Goal: Information Seeking & Learning: Learn about a topic

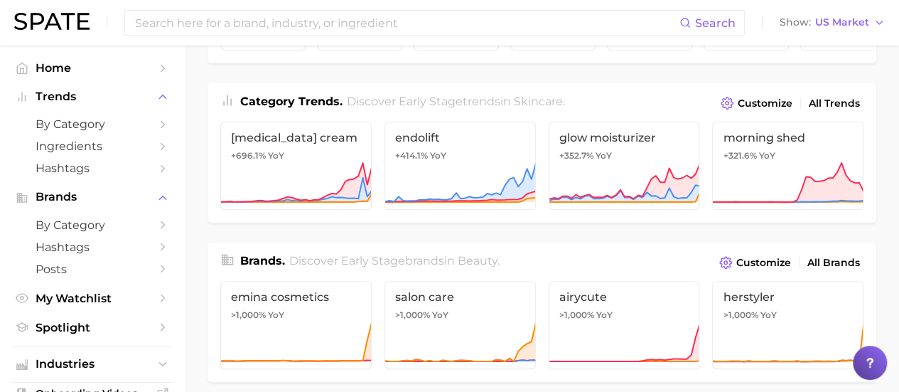
scroll to position [104, 0]
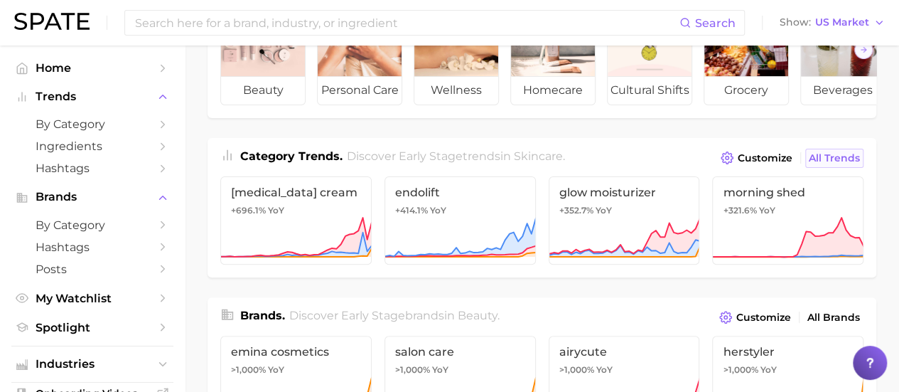
click at [844, 164] on span "All Trends" at bounding box center [834, 158] width 51 height 12
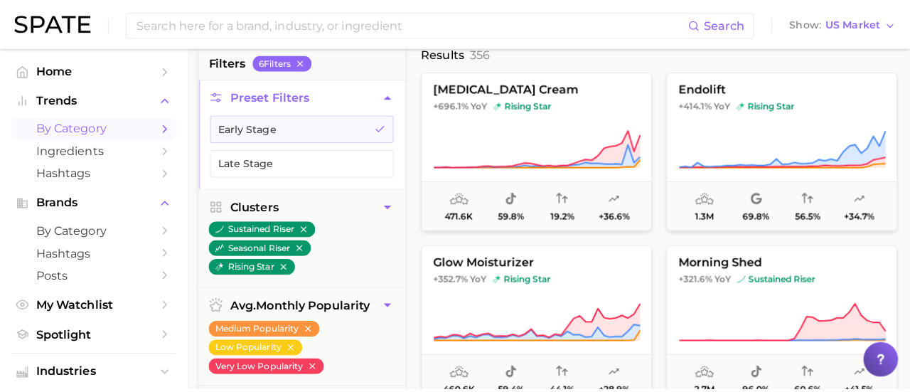
scroll to position [148, 0]
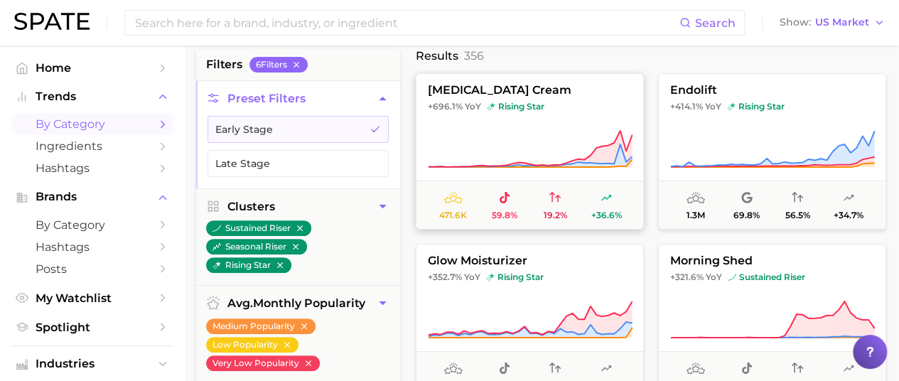
click at [523, 89] on span "[MEDICAL_DATA] cream" at bounding box center [530, 90] width 227 height 13
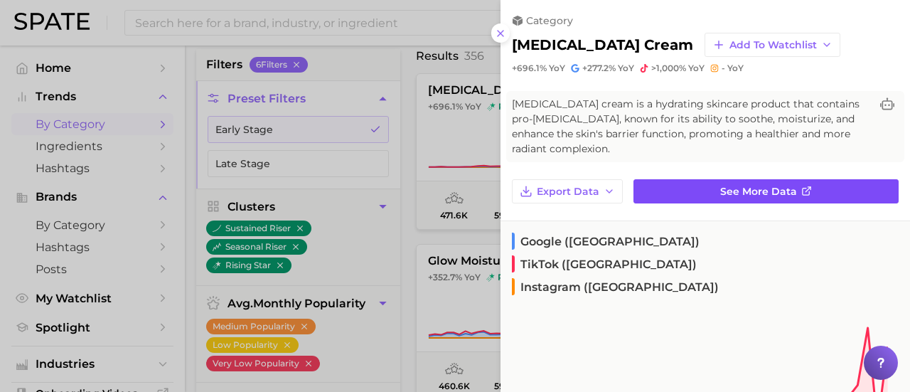
click at [744, 191] on span "See more data" at bounding box center [758, 192] width 77 height 12
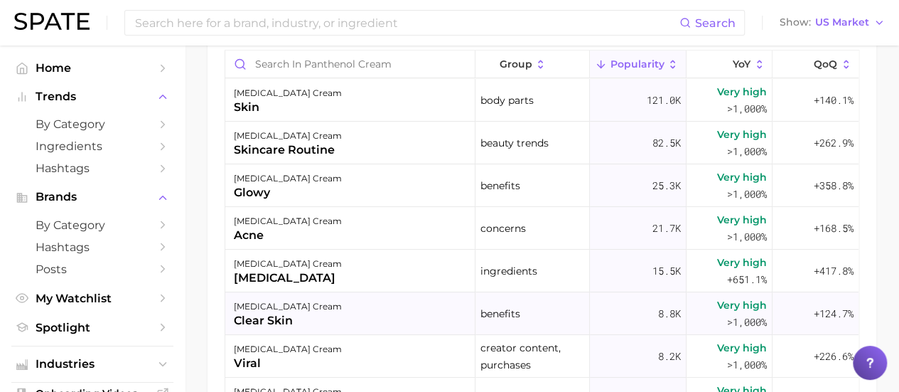
scroll to position [869, 0]
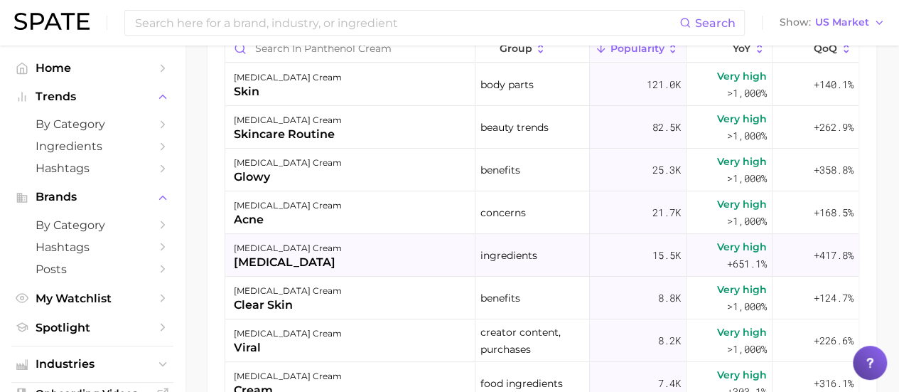
click at [279, 259] on div "[MEDICAL_DATA]" at bounding box center [288, 262] width 108 height 17
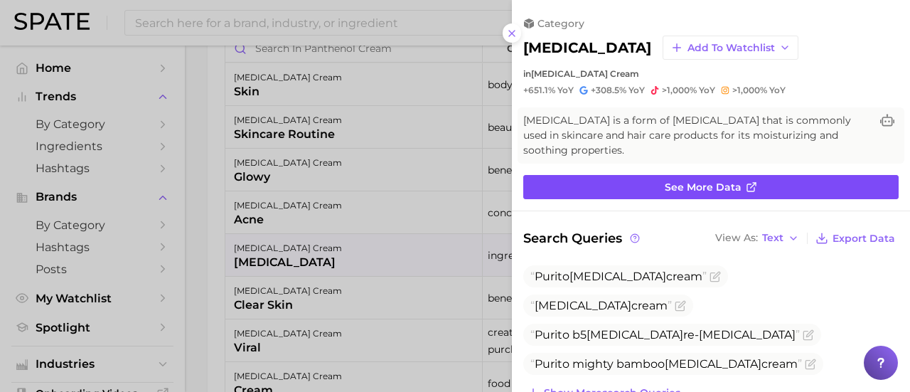
scroll to position [0, 0]
click at [687, 181] on span "See more data" at bounding box center [703, 187] width 77 height 12
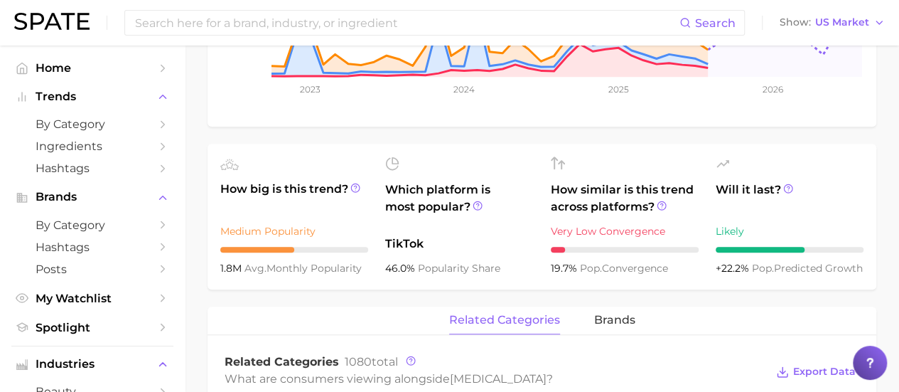
scroll to position [389, 0]
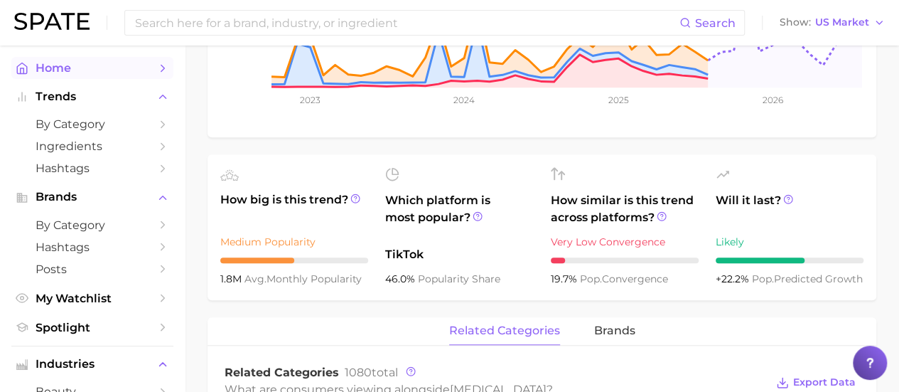
click at [84, 68] on span "Home" at bounding box center [93, 68] width 114 height 14
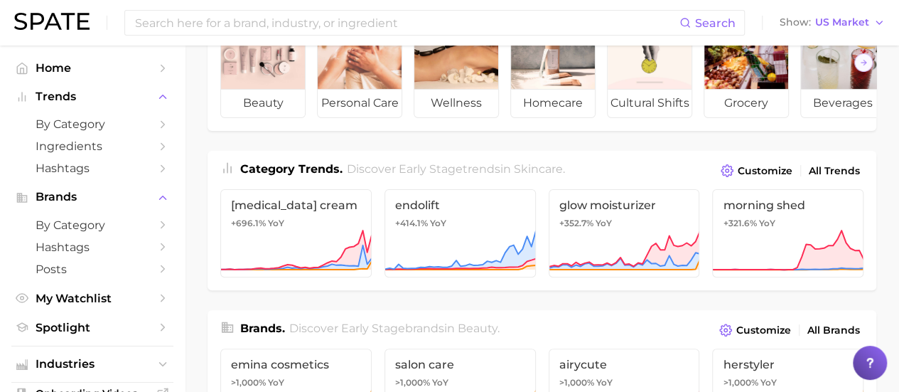
scroll to position [93, 0]
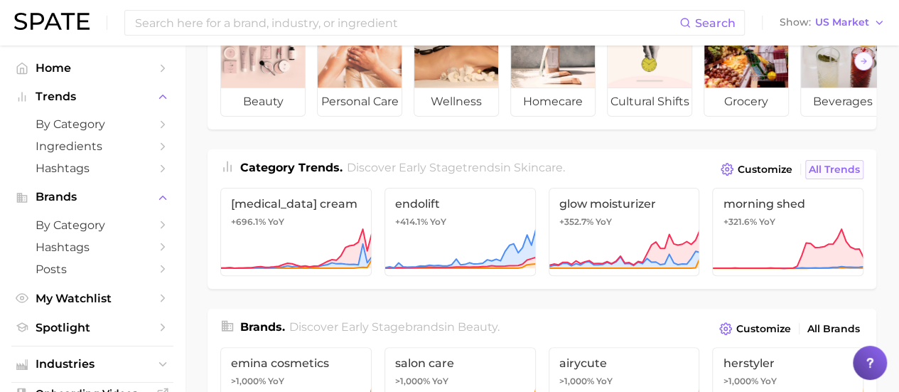
click at [830, 176] on span "All Trends" at bounding box center [834, 169] width 51 height 12
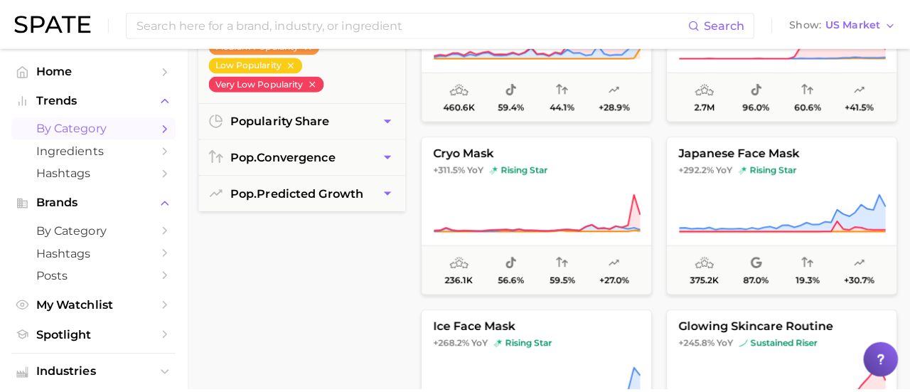
scroll to position [434, 0]
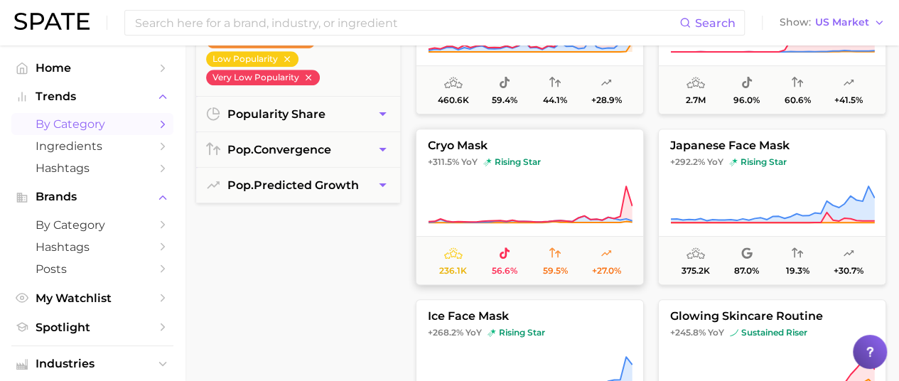
click at [456, 144] on span "cryo mask" at bounding box center [530, 145] width 227 height 13
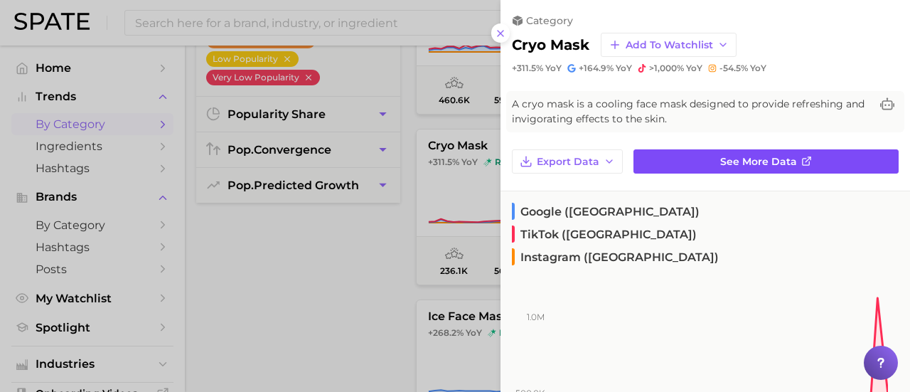
click at [706, 159] on link "See more data" at bounding box center [765, 161] width 265 height 24
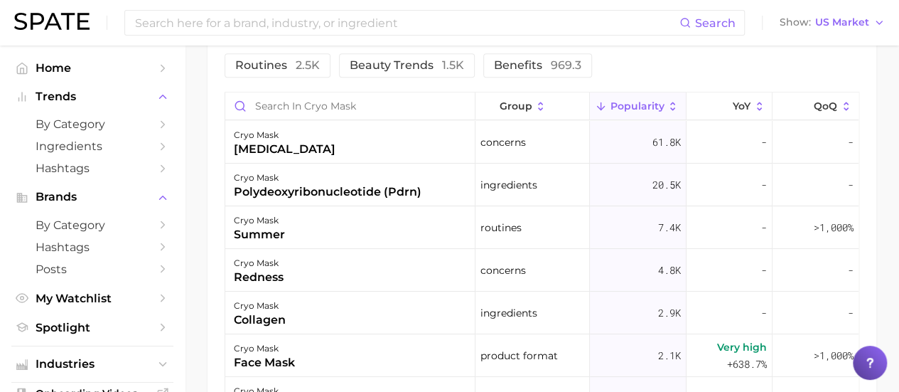
scroll to position [881, 0]
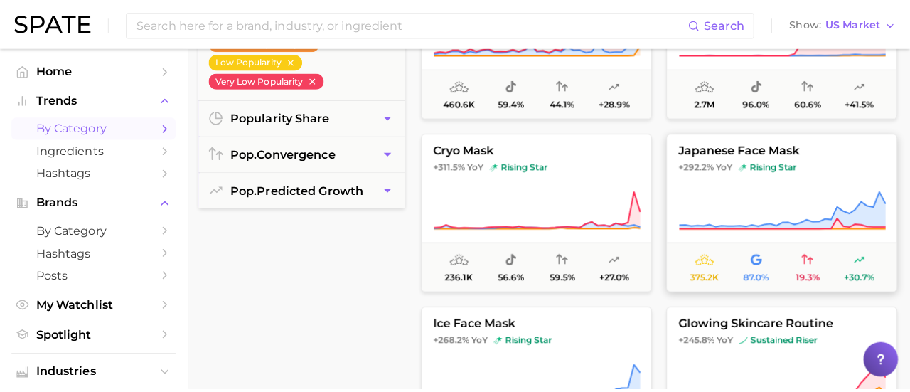
scroll to position [462, 0]
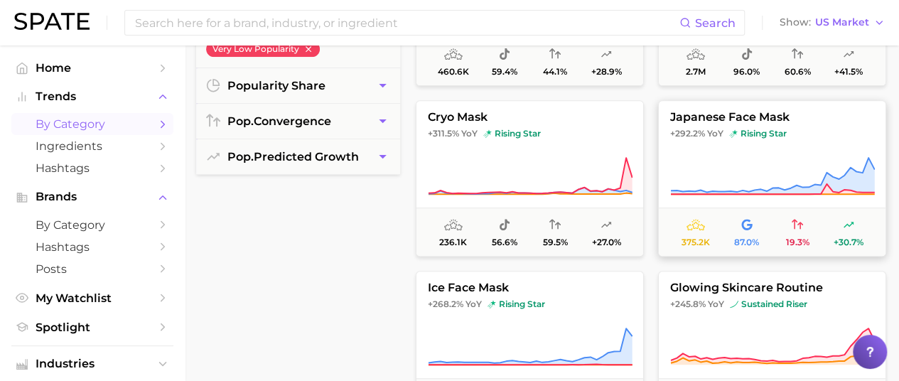
click at [753, 119] on span "japanese face mask" at bounding box center [772, 117] width 227 height 13
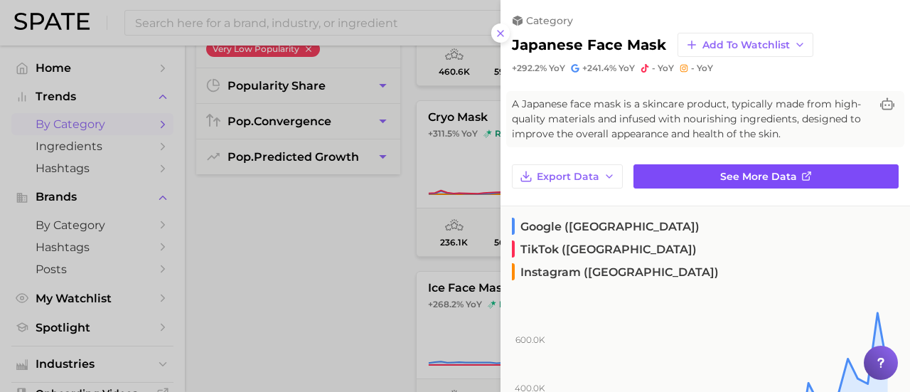
click at [750, 177] on span "See more data" at bounding box center [758, 177] width 77 height 12
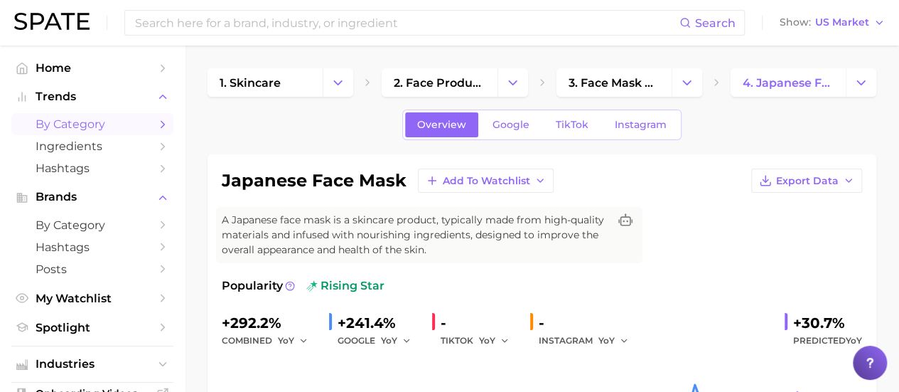
click at [114, 122] on span "by Category" at bounding box center [93, 124] width 114 height 14
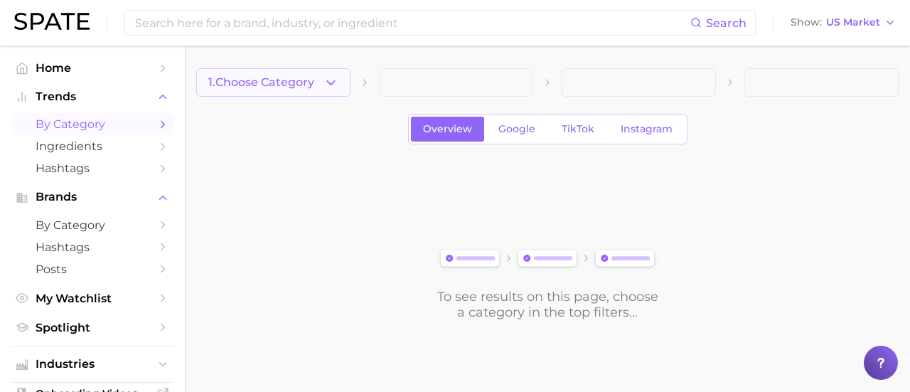
click at [333, 75] on icon "button" at bounding box center [330, 82] width 15 height 15
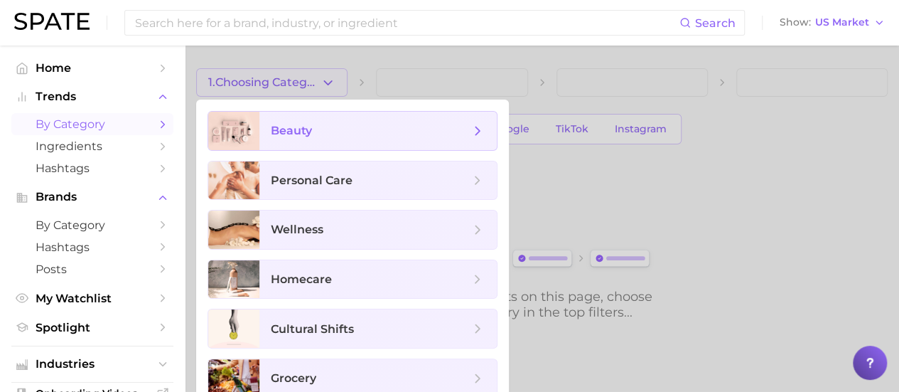
click at [331, 129] on span "beauty" at bounding box center [370, 131] width 199 height 16
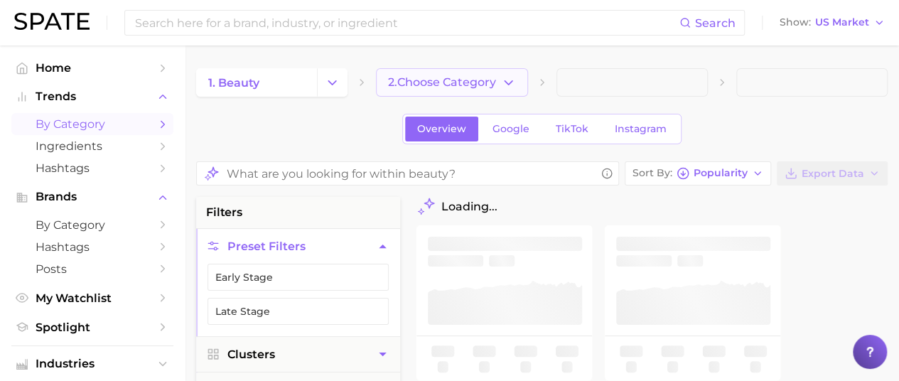
click at [503, 80] on icon "button" at bounding box center [508, 82] width 15 height 15
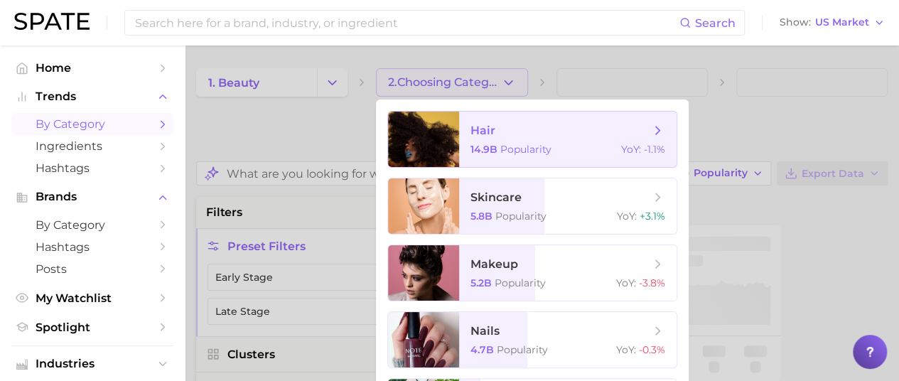
click at [512, 136] on span "hair" at bounding box center [560, 131] width 179 height 16
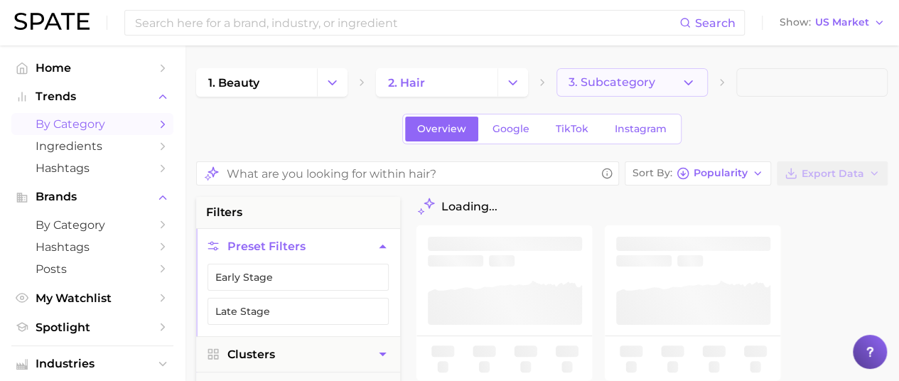
click at [691, 80] on icon "button" at bounding box center [688, 82] width 15 height 15
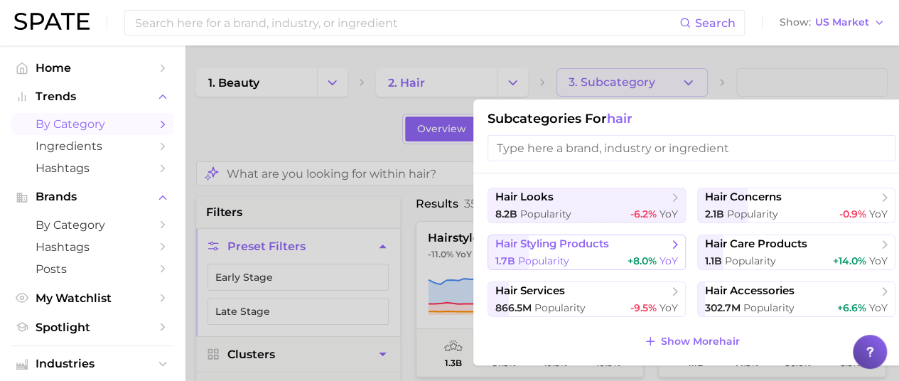
click at [654, 249] on span "hair styling products" at bounding box center [581, 244] width 173 height 14
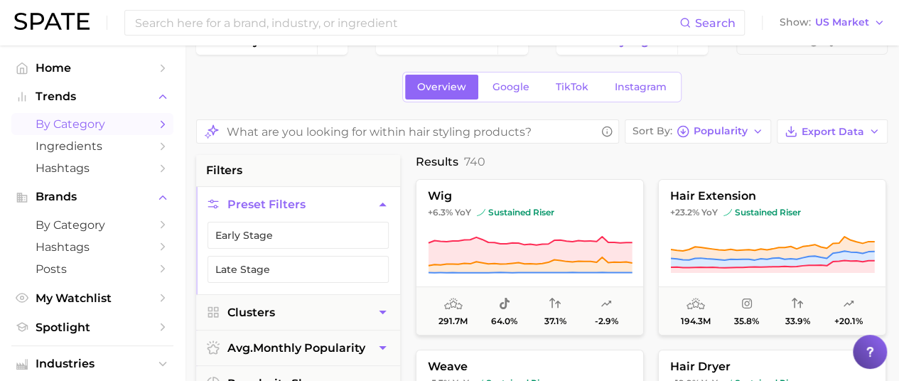
scroll to position [38, 0]
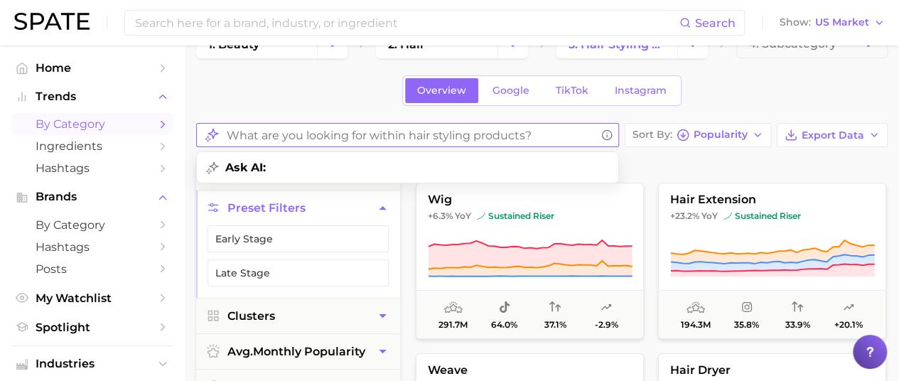
click at [510, 134] on input "What are you looking for within hair styling products?" at bounding box center [411, 136] width 369 height 28
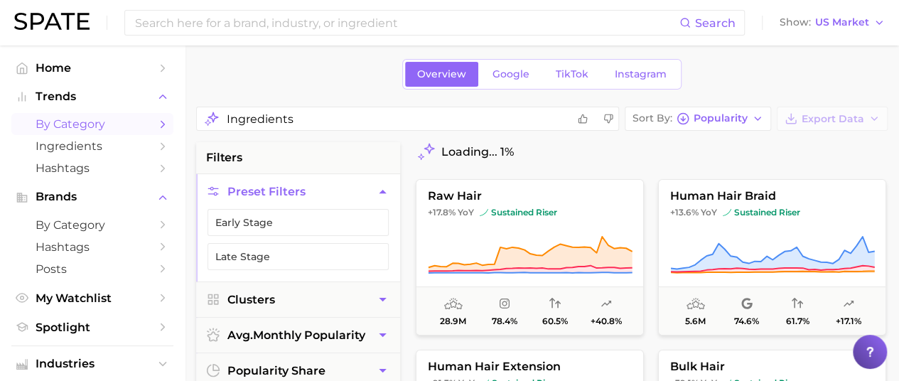
scroll to position [45, 0]
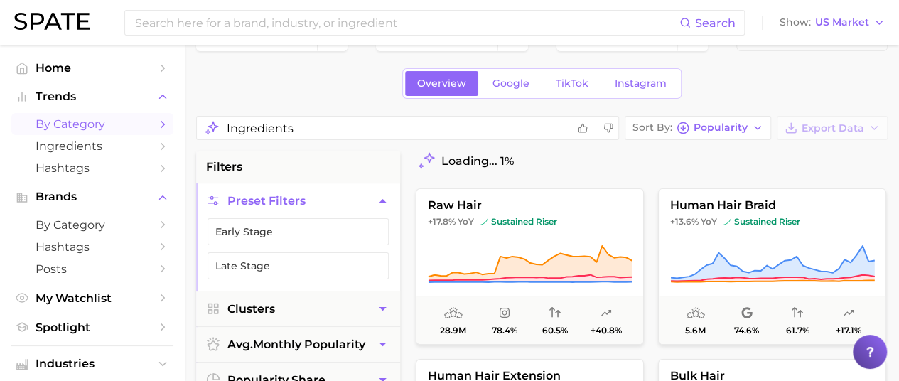
click at [327, 120] on input "Ingredients" at bounding box center [397, 128] width 340 height 28
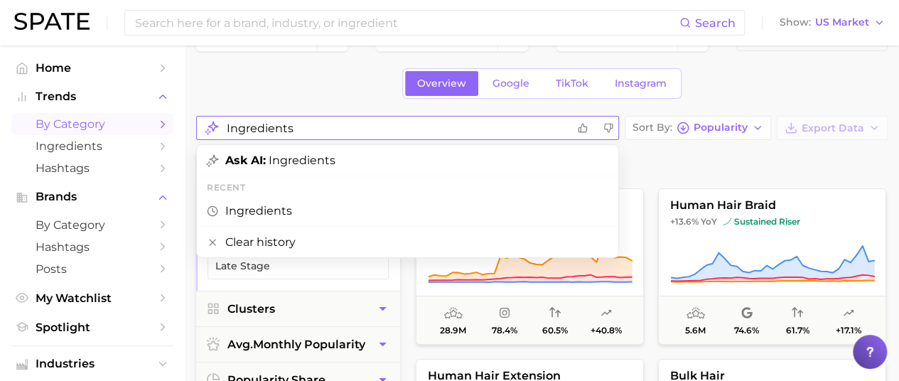
click at [327, 120] on input "Ingredients" at bounding box center [397, 128] width 340 height 28
click at [327, 120] on input "W" at bounding box center [397, 128] width 340 height 28
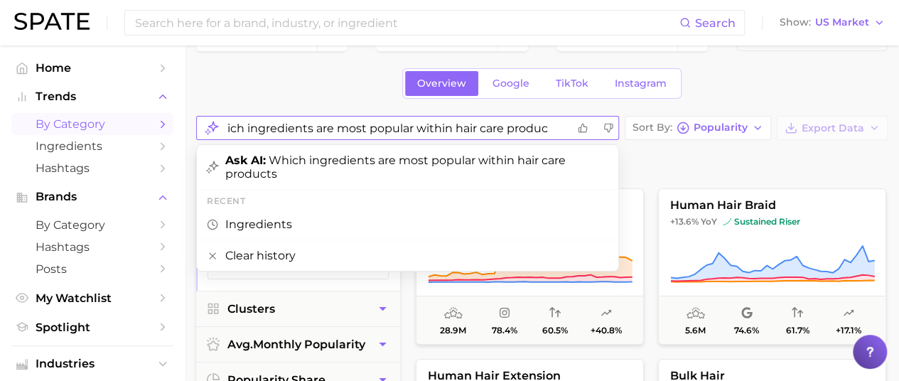
scroll to position [0, 26]
drag, startPoint x: 501, startPoint y: 122, endPoint x: 472, endPoint y: 125, distance: 29.4
click at [472, 125] on input "Which ingredients are most popular within hair care products" at bounding box center [397, 128] width 340 height 28
type input "Which ingredients are most popular within hair styling products?"
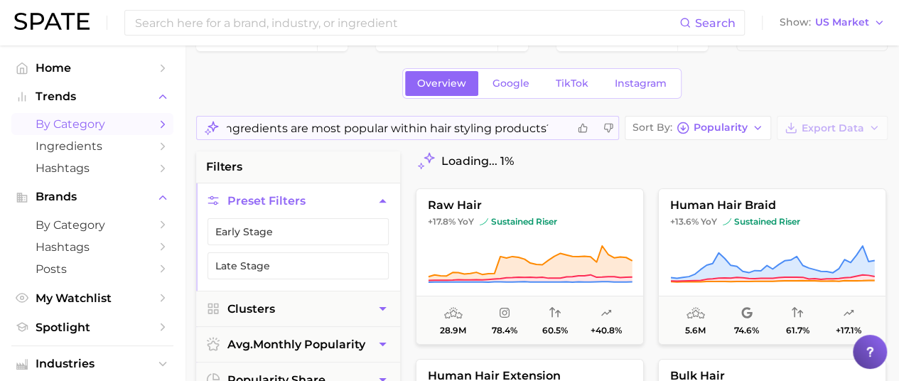
scroll to position [0, 0]
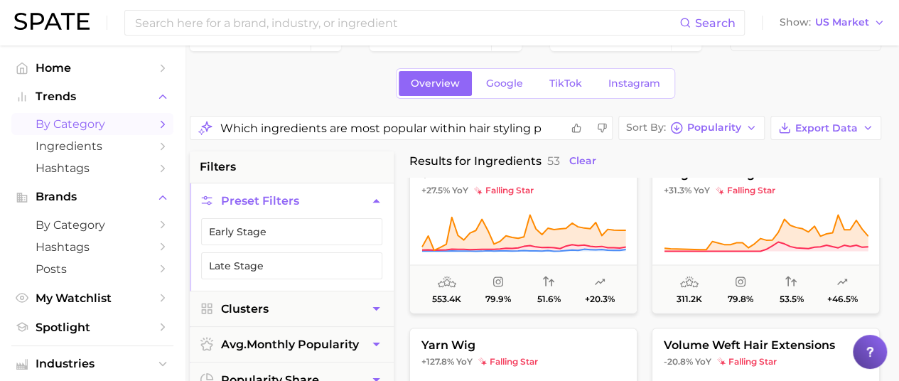
scroll to position [0, 6]
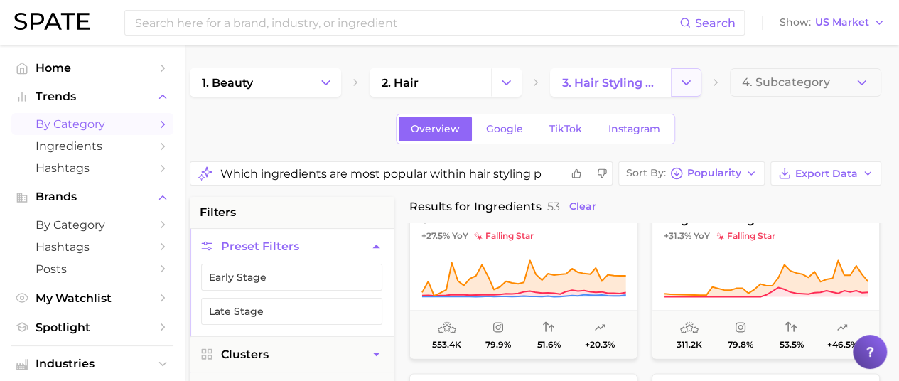
click at [684, 82] on polyline "Change Category" at bounding box center [686, 82] width 8 height 4
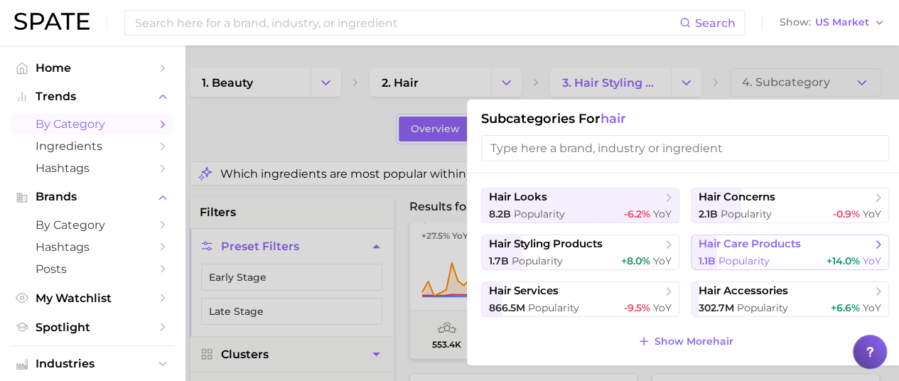
click at [811, 247] on span "hair care products" at bounding box center [785, 244] width 173 height 14
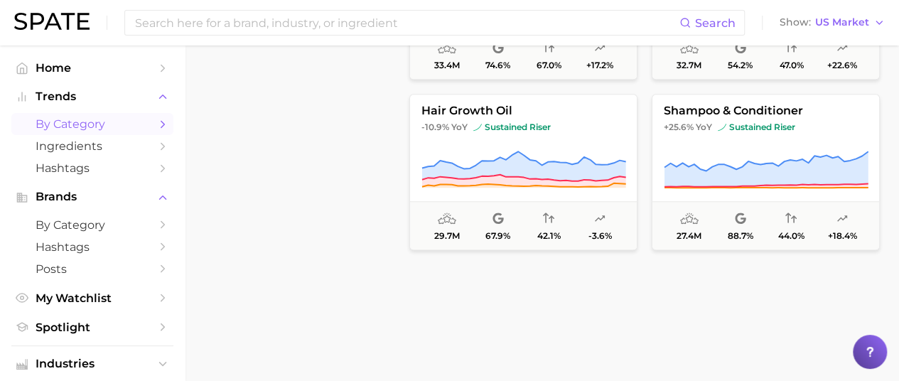
scroll to position [171, 0]
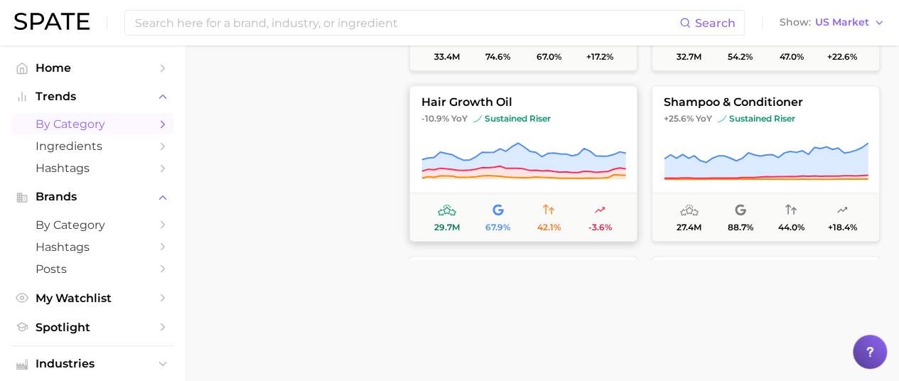
click at [569, 113] on span "-10.9% YoY sustained riser" at bounding box center [523, 118] width 227 height 11
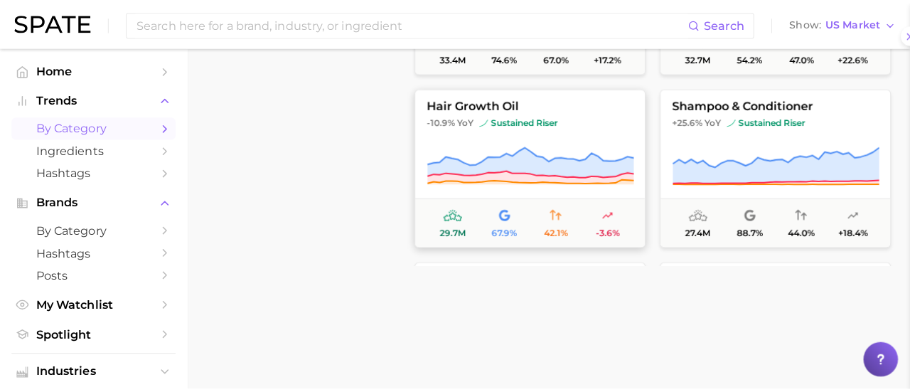
scroll to position [648, 0]
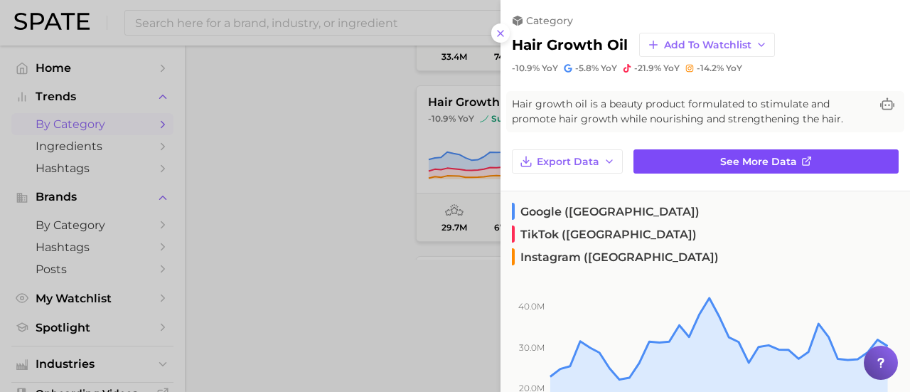
click at [751, 157] on span "See more data" at bounding box center [758, 162] width 77 height 12
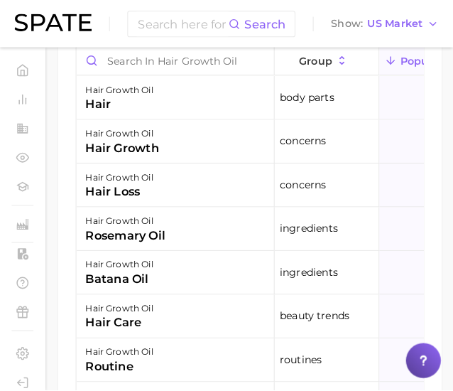
scroll to position [1005, 0]
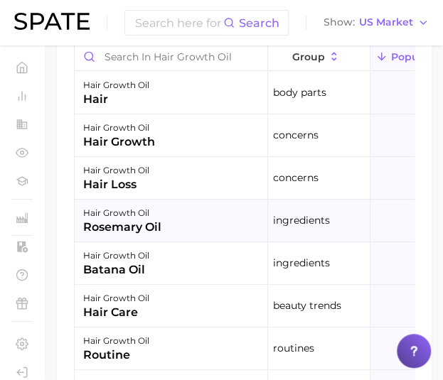
click at [152, 236] on div "rosemary oil" at bounding box center [122, 227] width 78 height 17
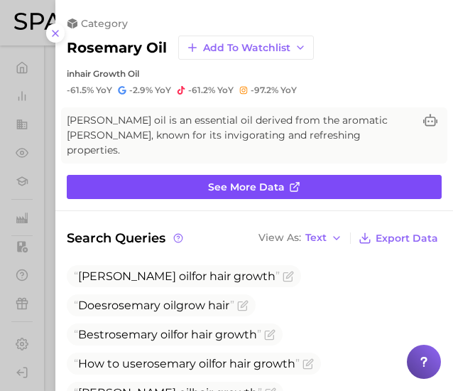
scroll to position [0, 0]
click at [272, 181] on span "See more data" at bounding box center [246, 187] width 77 height 12
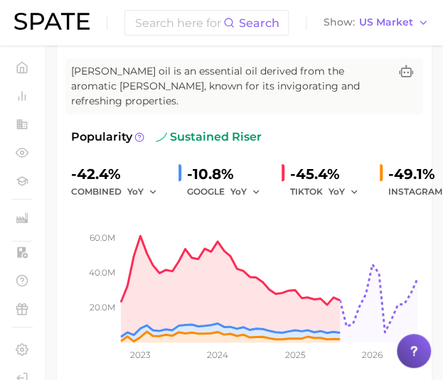
scroll to position [127, 0]
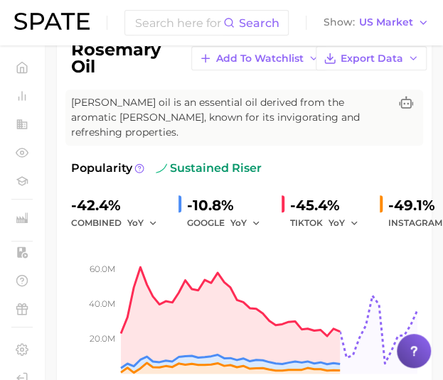
click at [222, 194] on div "-10.8%" at bounding box center [228, 205] width 83 height 23
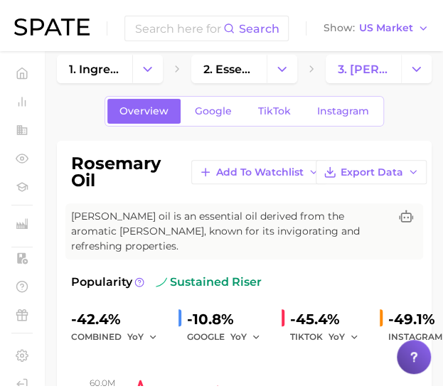
scroll to position [0, 0]
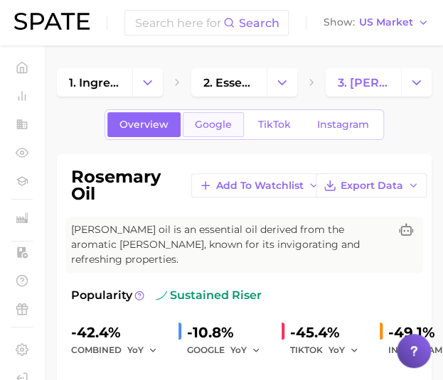
click at [204, 120] on span "Google" at bounding box center [213, 125] width 37 height 12
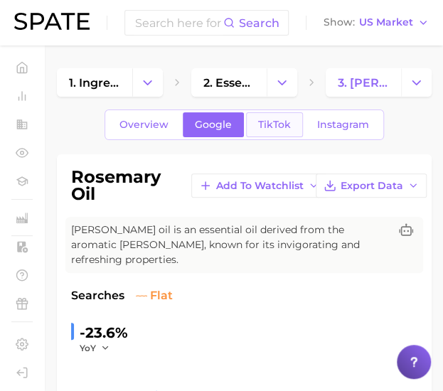
click at [254, 120] on link "TikTok" at bounding box center [274, 124] width 57 height 25
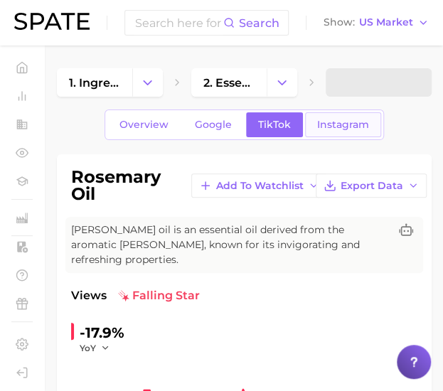
click at [332, 124] on span "Instagram" at bounding box center [343, 125] width 52 height 12
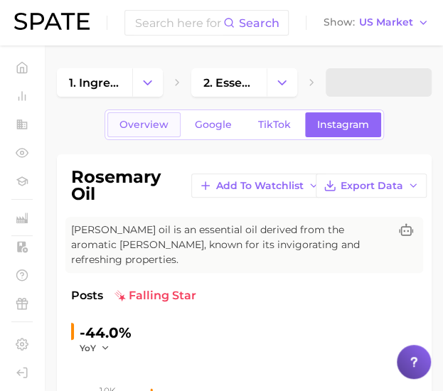
click at [163, 130] on span "Overview" at bounding box center [143, 125] width 49 height 12
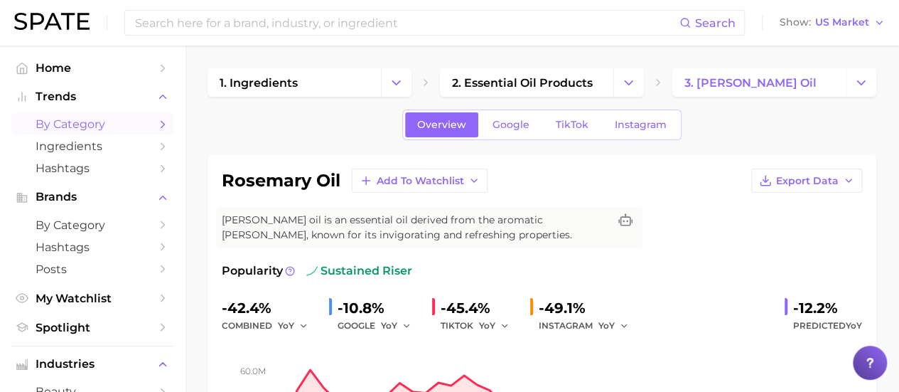
click at [119, 125] on span "by Category" at bounding box center [93, 124] width 114 height 14
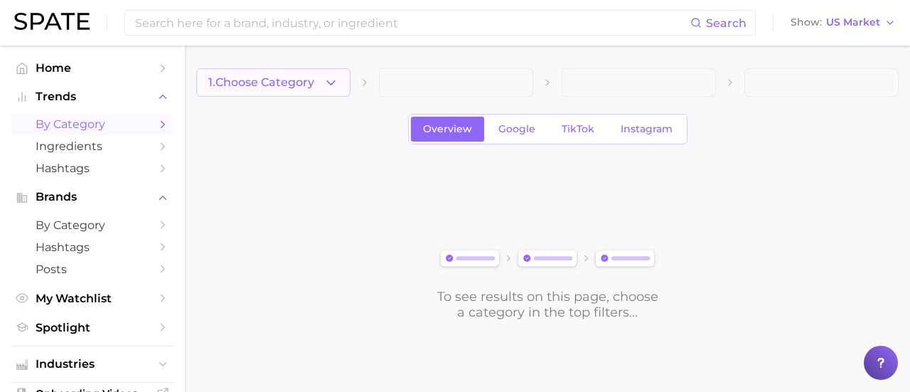
click at [327, 82] on icon "button" at bounding box center [330, 82] width 15 height 15
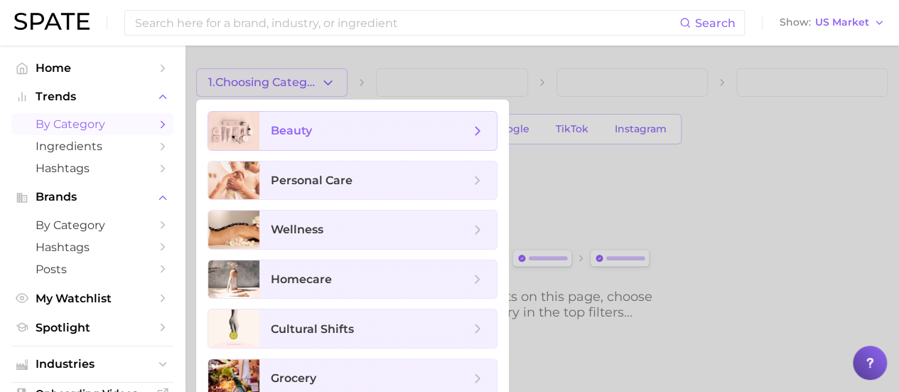
click at [372, 124] on span "beauty" at bounding box center [370, 131] width 199 height 16
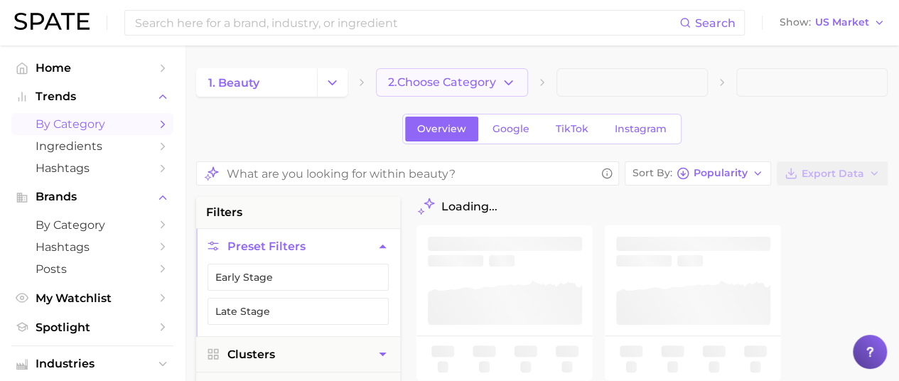
click at [463, 81] on span "2. Choose Category" at bounding box center [442, 82] width 108 height 13
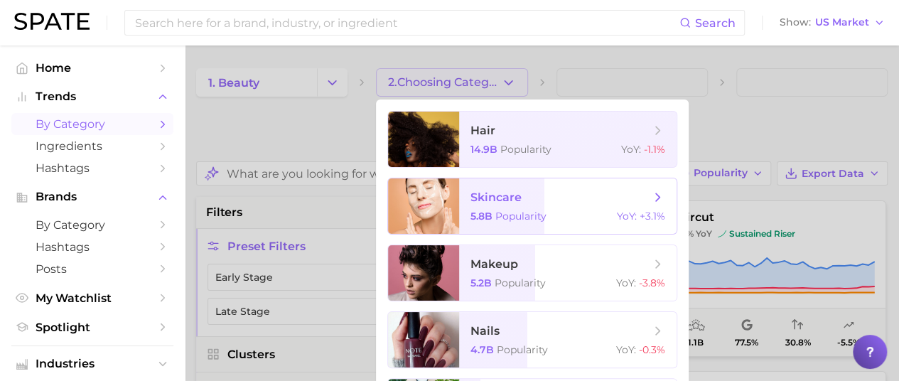
click at [618, 212] on span "YoY :" at bounding box center [627, 216] width 20 height 13
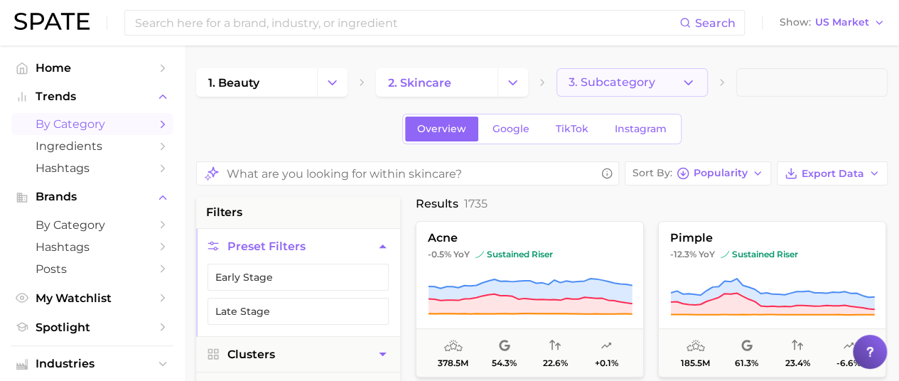
click at [696, 76] on button "3. Subcategory" at bounding box center [632, 82] width 151 height 28
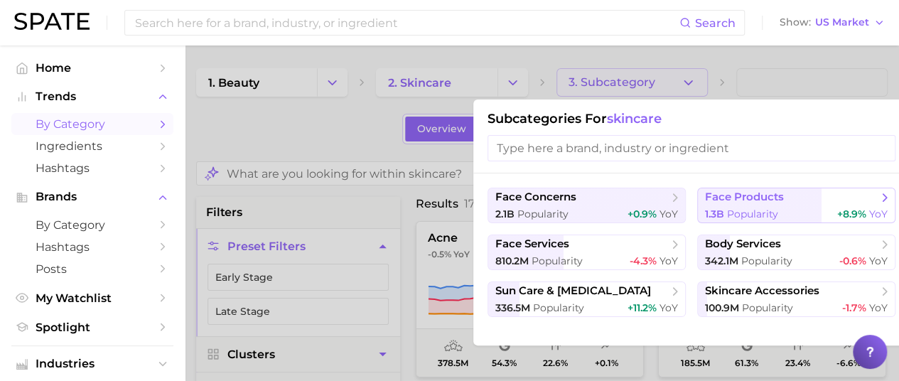
click at [792, 203] on span "face products" at bounding box center [791, 197] width 173 height 14
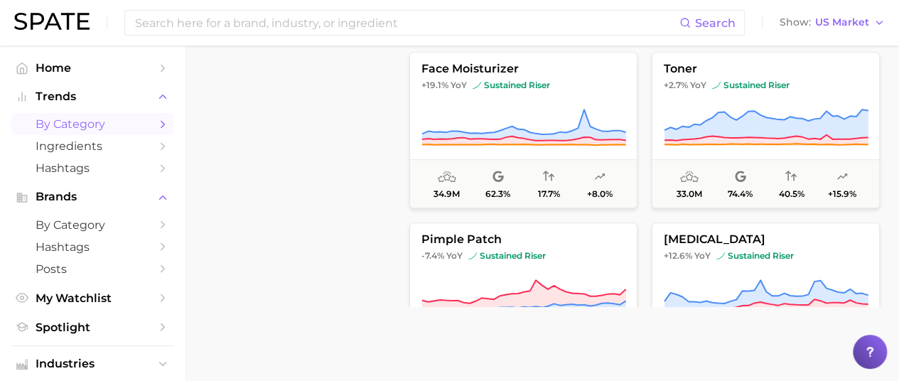
scroll to position [85, 0]
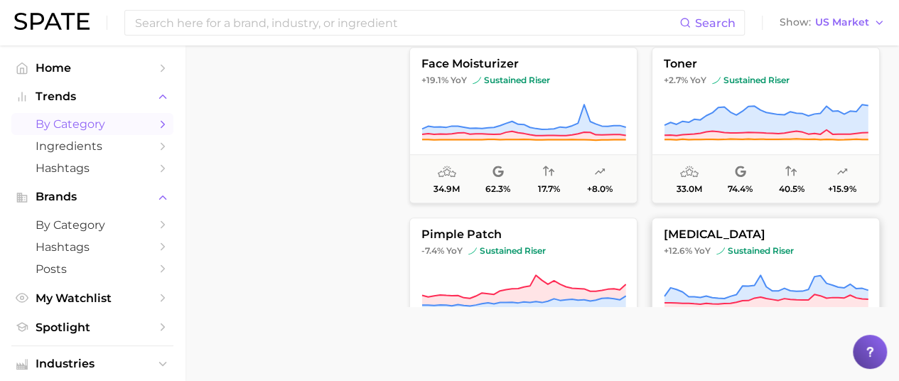
click at [739, 274] on icon at bounding box center [766, 294] width 205 height 40
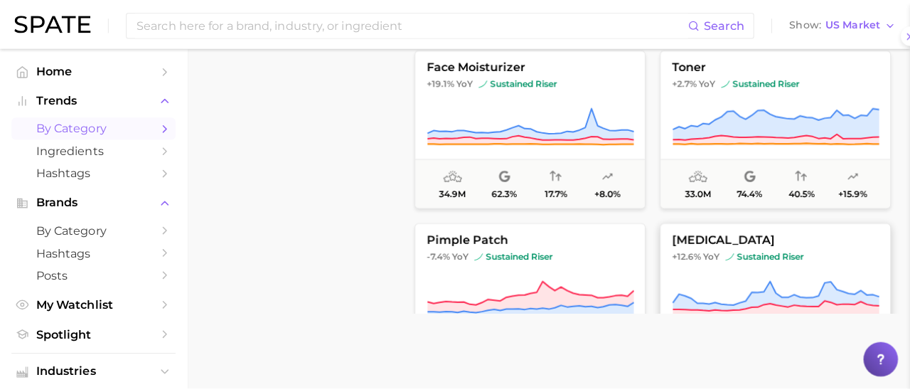
scroll to position [601, 0]
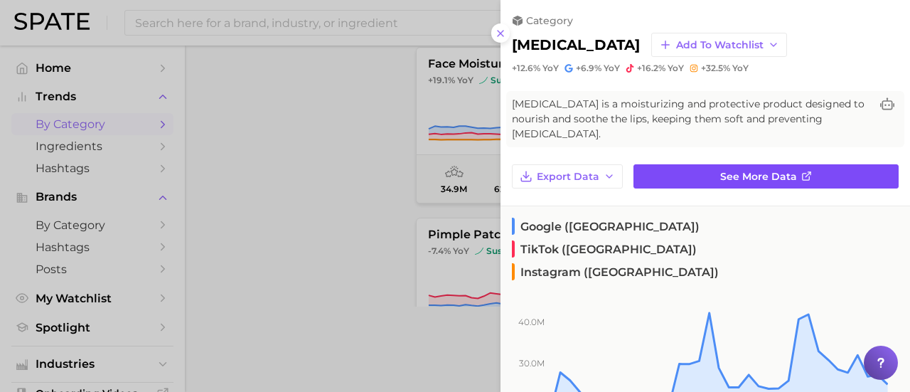
click at [749, 171] on span "See more data" at bounding box center [758, 177] width 77 height 12
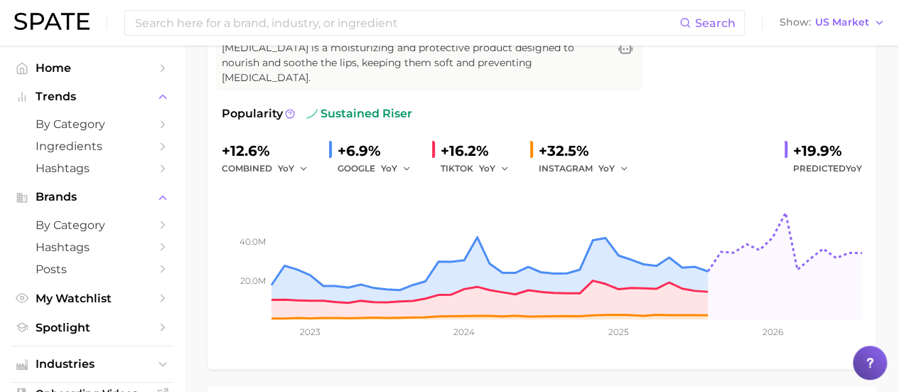
scroll to position [167, 0]
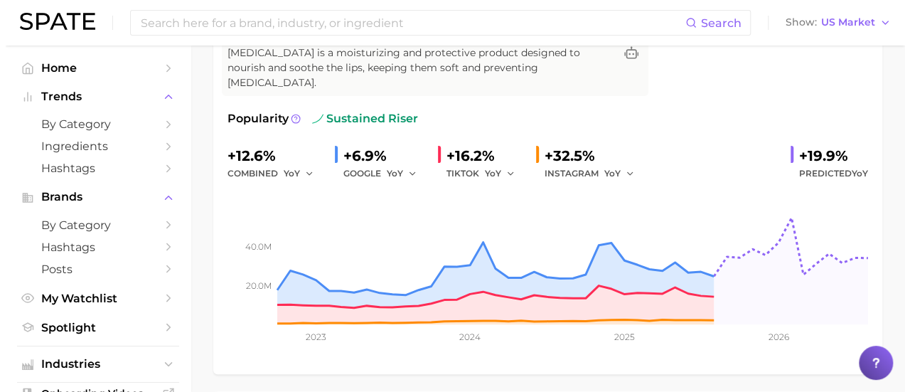
scroll to position [601, 0]
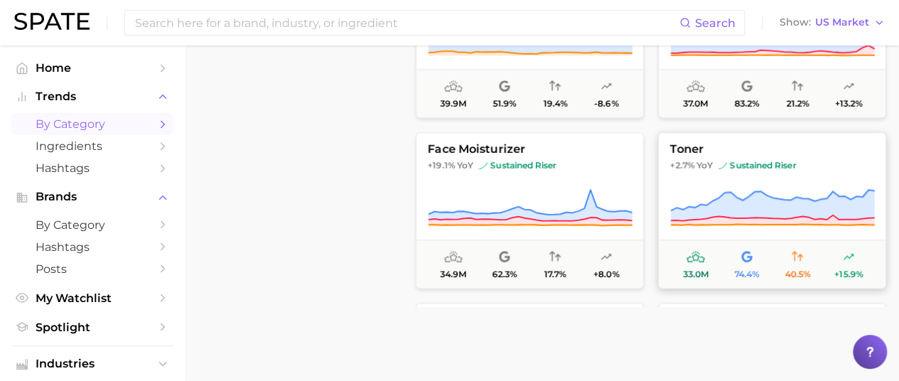
click at [786, 194] on icon at bounding box center [772, 208] width 205 height 40
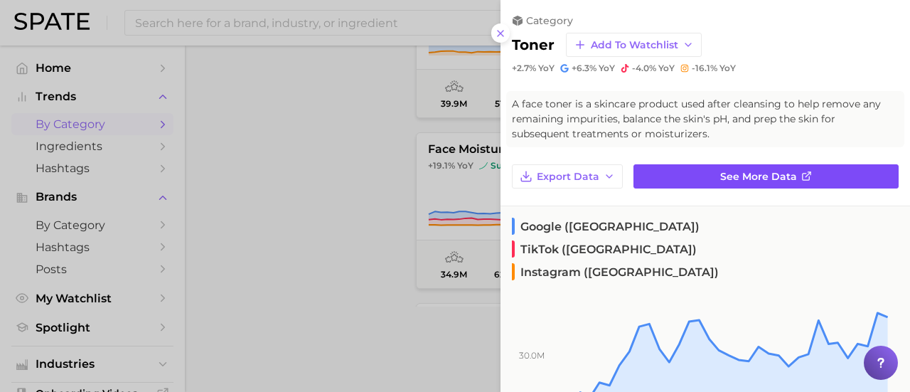
click at [753, 177] on span "See more data" at bounding box center [758, 177] width 77 height 12
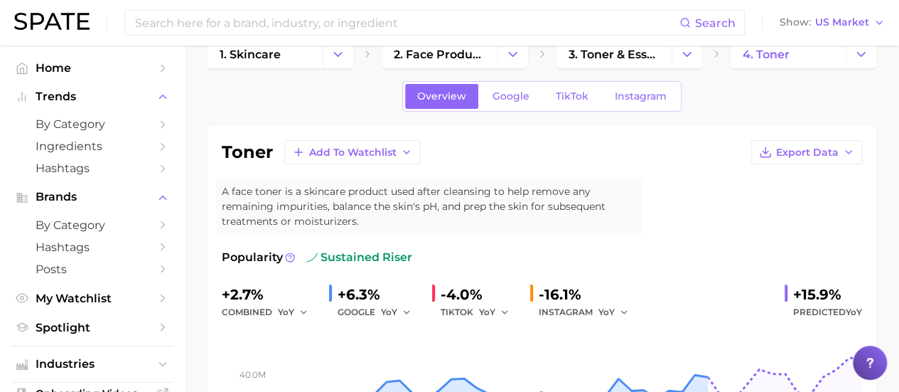
scroll to position [19, 0]
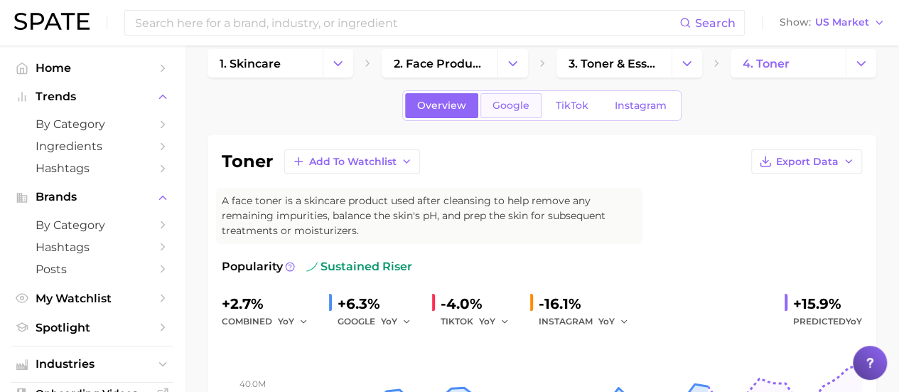
click at [523, 112] on link "Google" at bounding box center [510, 105] width 61 height 25
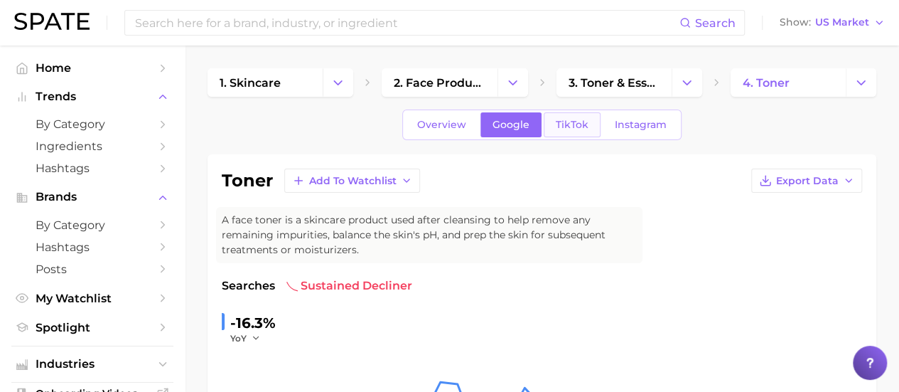
click at [558, 125] on span "TikTok" at bounding box center [572, 125] width 33 height 12
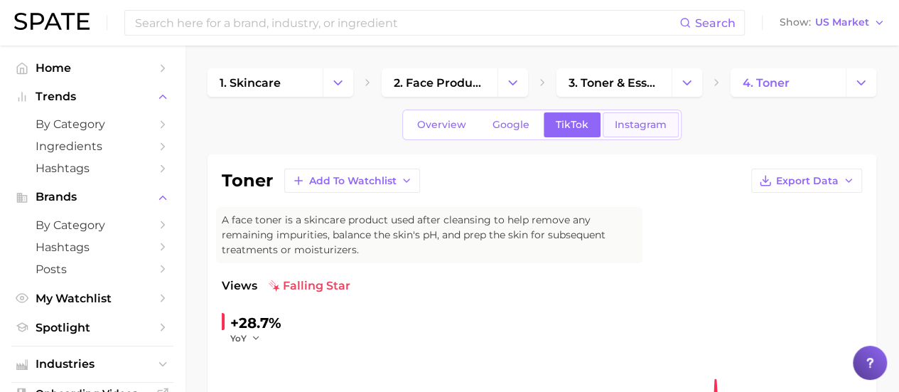
click at [615, 129] on span "Instagram" at bounding box center [641, 125] width 52 height 12
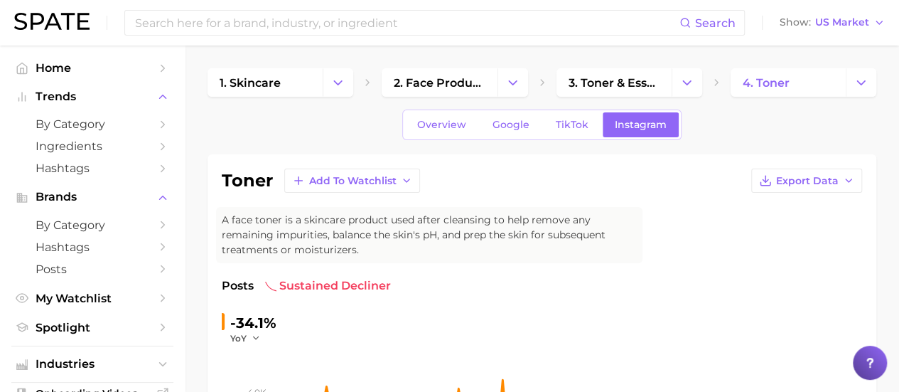
click at [440, 122] on span "Overview" at bounding box center [441, 125] width 49 height 12
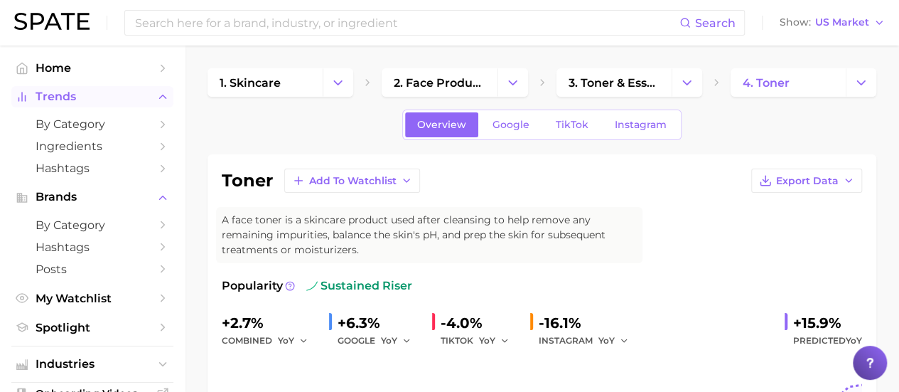
click at [97, 103] on span "Trends" at bounding box center [93, 96] width 114 height 13
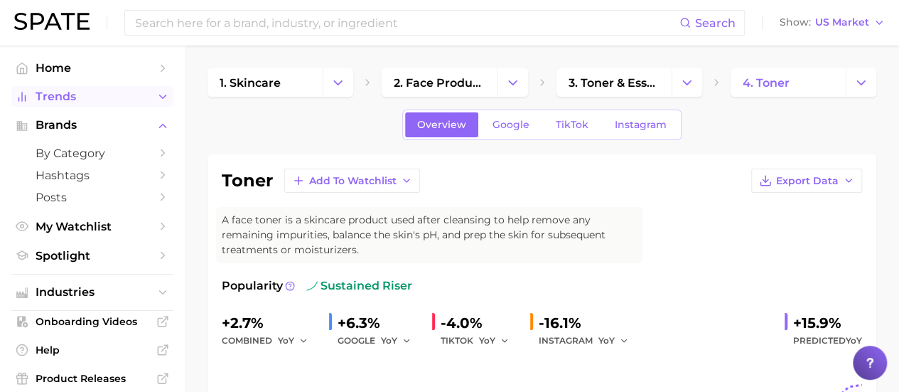
click at [102, 104] on button "Trends" at bounding box center [92, 96] width 162 height 21
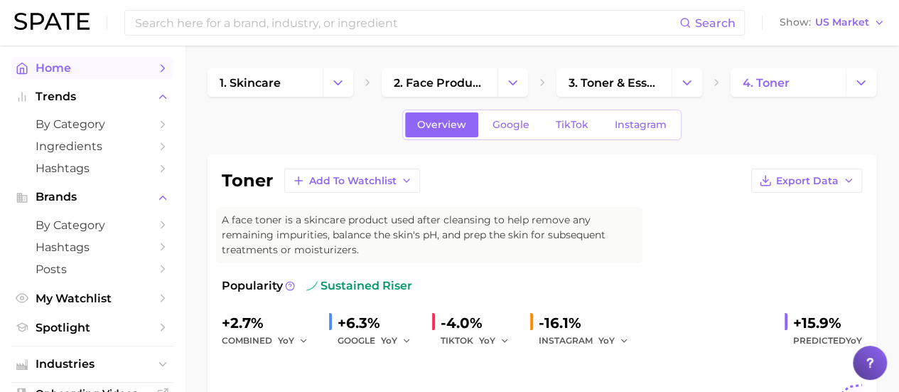
click at [84, 77] on link "Home" at bounding box center [92, 68] width 162 height 22
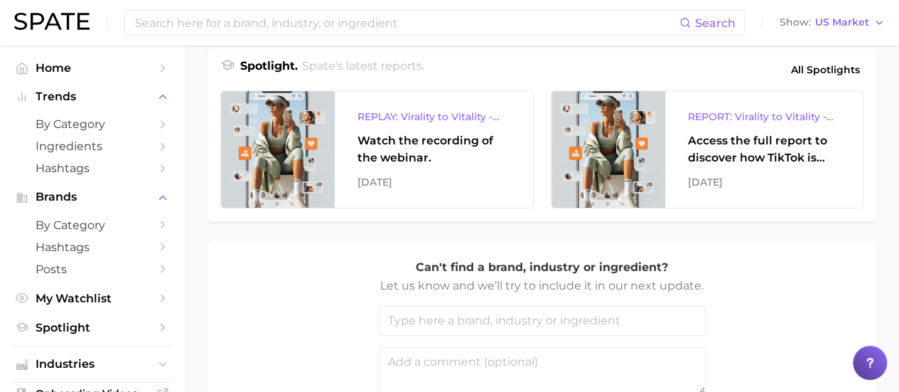
scroll to position [640, 0]
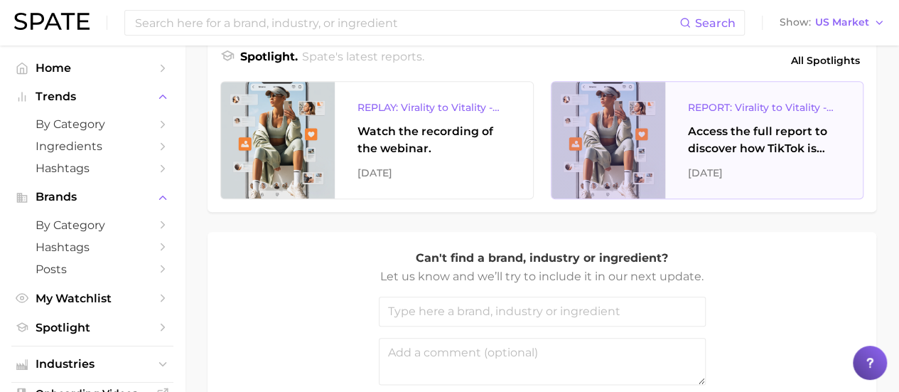
click at [785, 116] on div "REPORT: Virality to Vitality - How TikTok is Driving Wellness Discovery" at bounding box center [764, 107] width 153 height 17
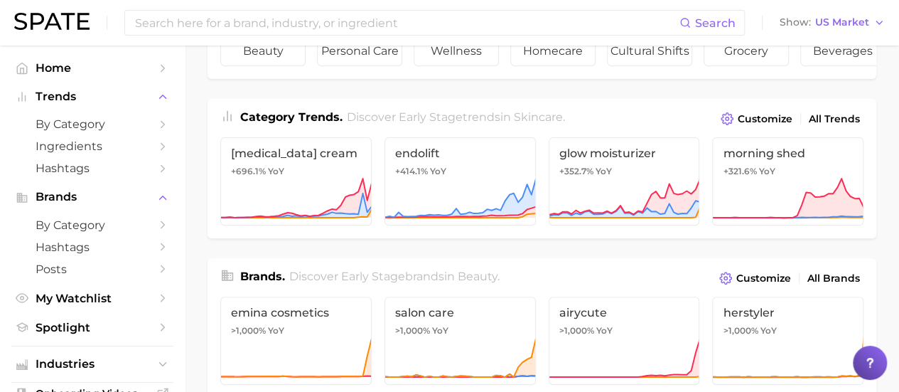
scroll to position [135, 0]
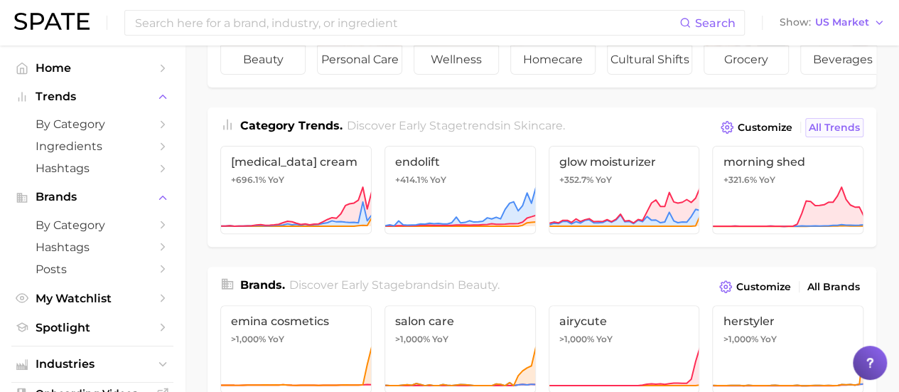
click at [836, 134] on span "All Trends" at bounding box center [834, 128] width 51 height 12
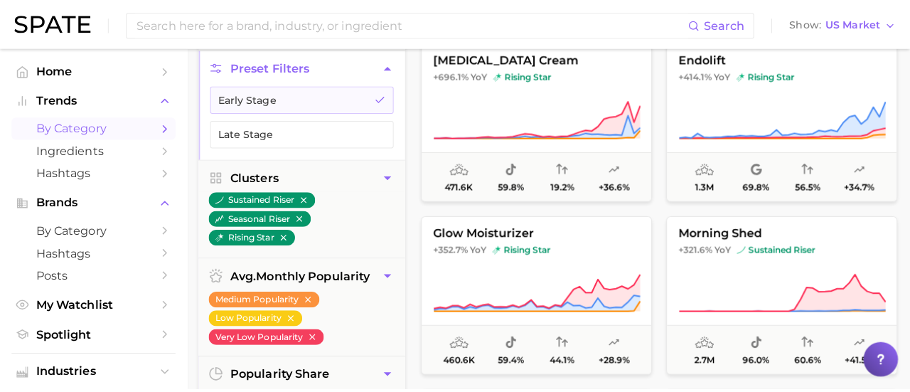
scroll to position [224, 0]
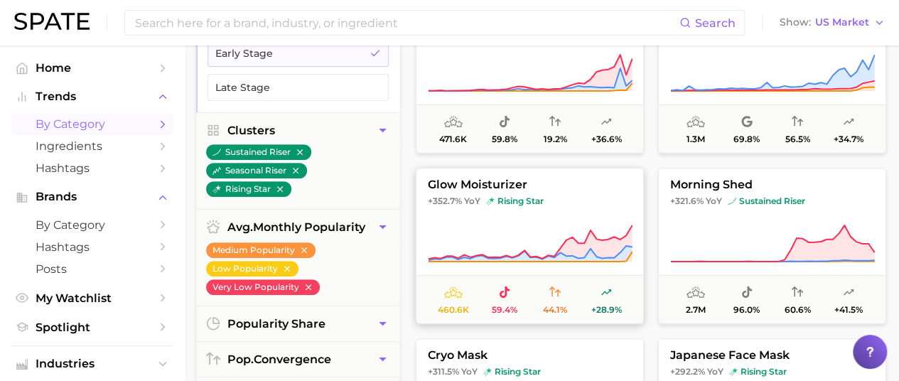
click at [540, 186] on span "glow moisturizer" at bounding box center [530, 184] width 227 height 13
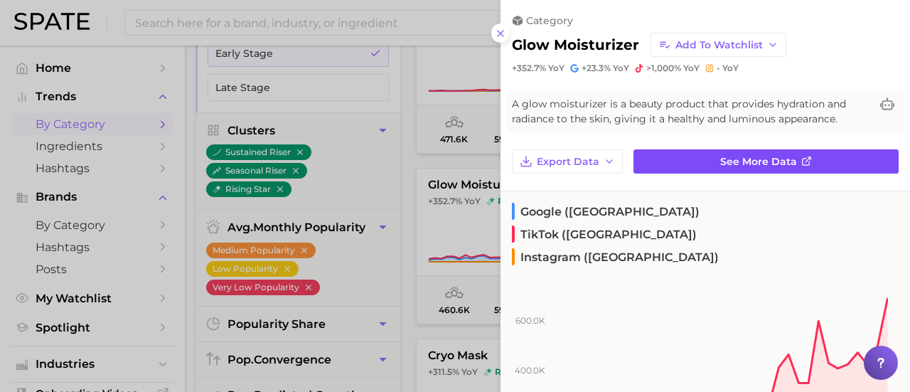
click at [788, 163] on span "See more data" at bounding box center [758, 162] width 77 height 12
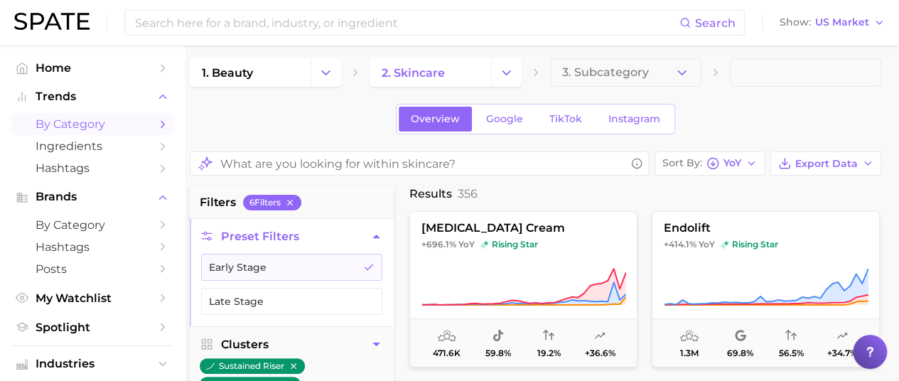
scroll to position [0, 6]
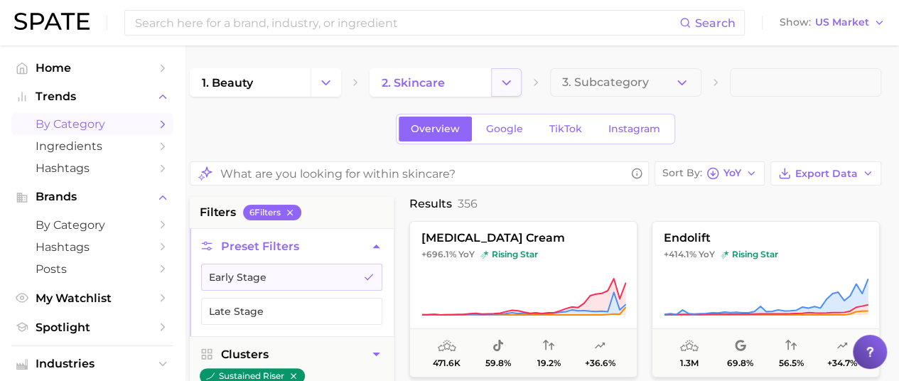
click at [506, 87] on icon "Change Category" at bounding box center [506, 82] width 15 height 15
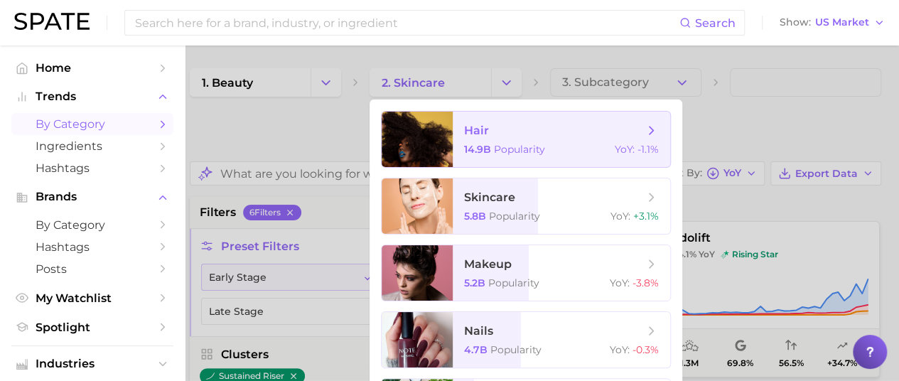
click at [509, 151] on span "Popularity" at bounding box center [519, 149] width 51 height 13
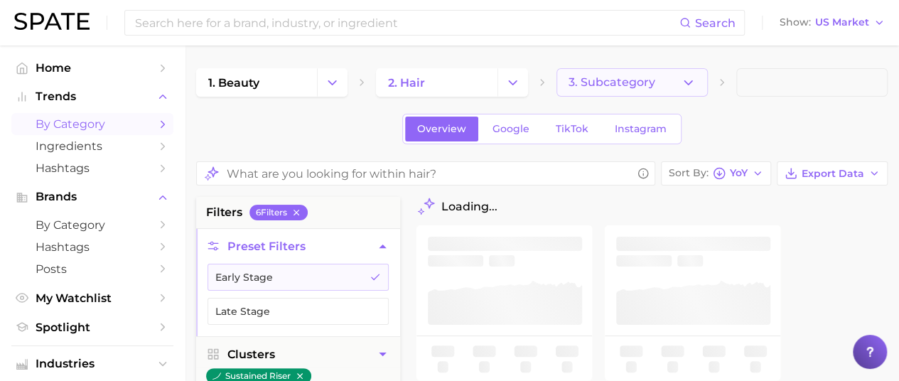
click at [687, 79] on icon "button" at bounding box center [688, 82] width 15 height 15
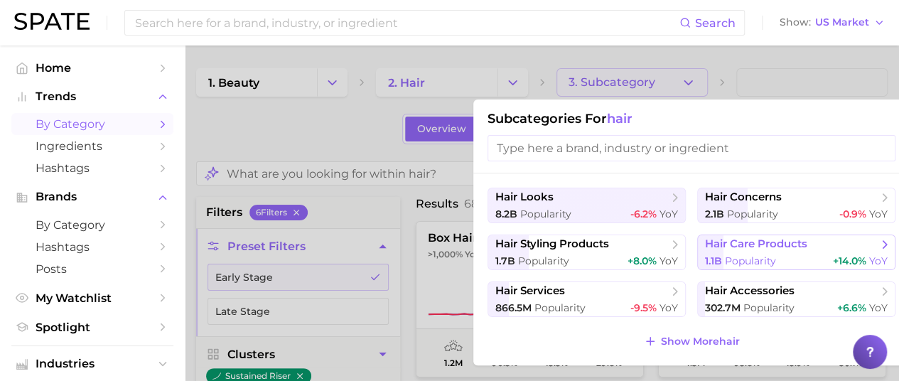
click at [788, 242] on span "hair care products" at bounding box center [756, 244] width 102 height 14
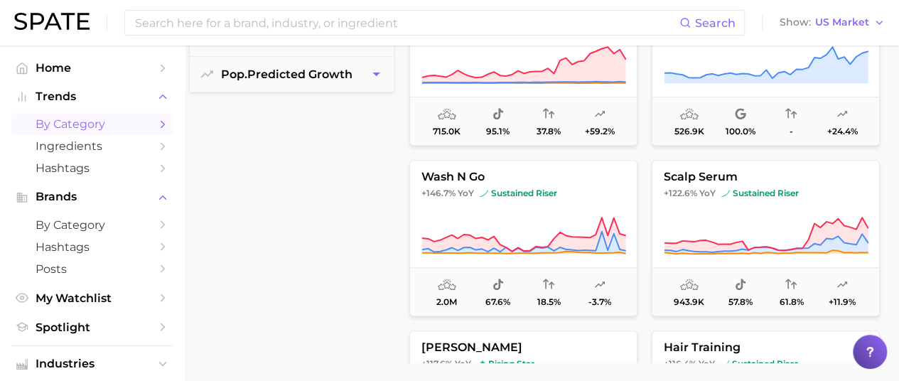
scroll to position [57, 0]
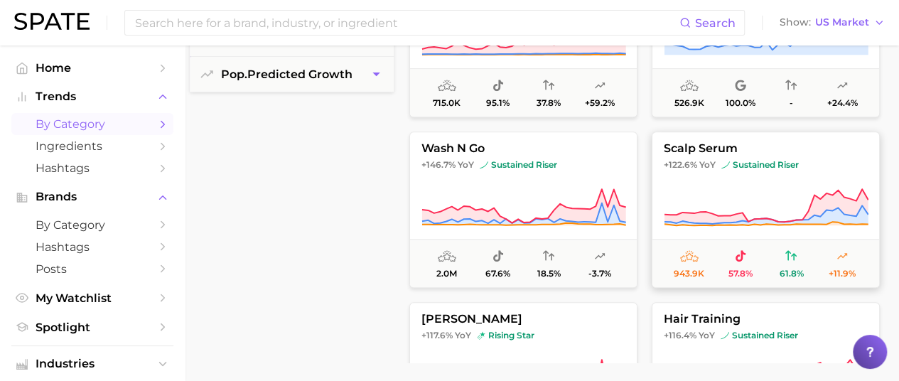
click at [731, 184] on button "scalp serum +122.6% YoY sustained riser 943.9k 57.8% 61.8% +11.9%" at bounding box center [766, 209] width 228 height 156
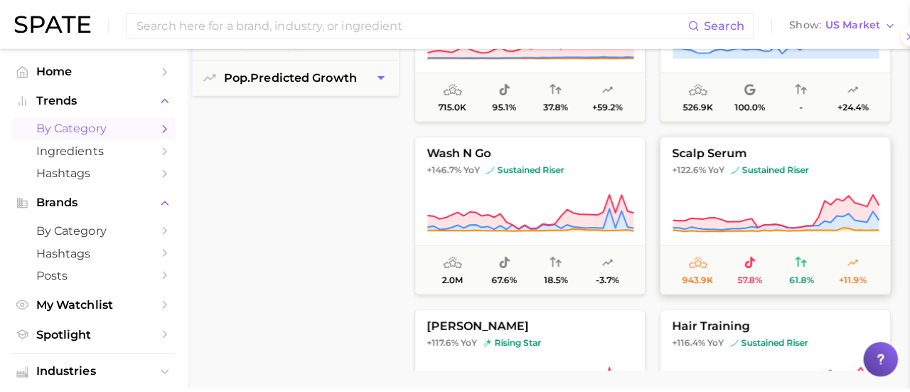
scroll to position [544, 0]
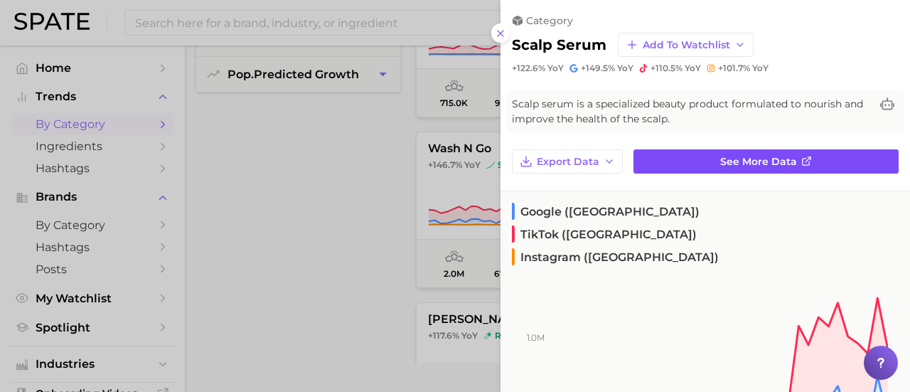
click at [732, 163] on span "See more data" at bounding box center [758, 162] width 77 height 12
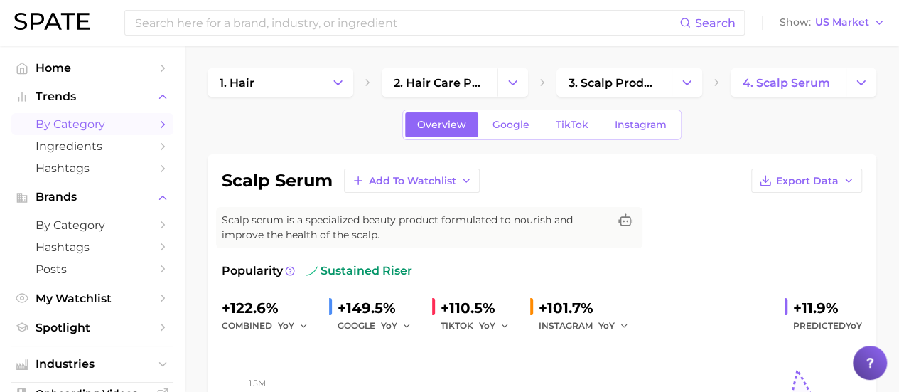
click at [131, 126] on span "by Category" at bounding box center [93, 124] width 114 height 14
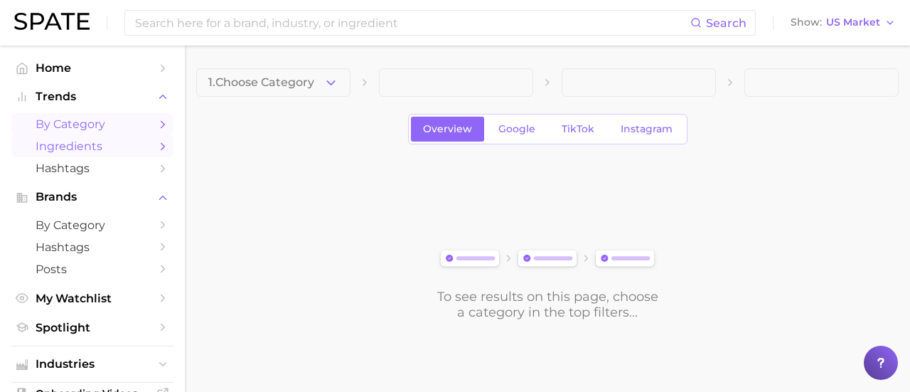
click at [133, 140] on span "Ingredients" at bounding box center [93, 146] width 114 height 14
click at [156, 146] on icon "Sidebar" at bounding box center [162, 146] width 13 height 13
click at [353, 75] on div "1. Choose Category" at bounding box center [547, 82] width 702 height 28
click at [329, 73] on button "1. Choose Category" at bounding box center [273, 82] width 154 height 28
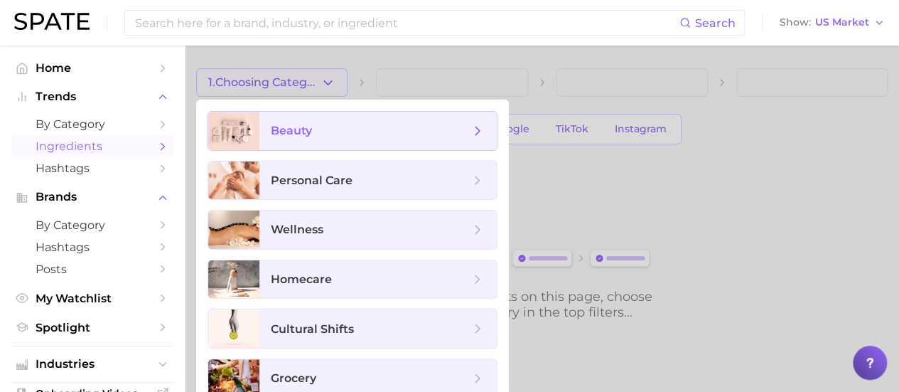
click at [326, 126] on span "beauty" at bounding box center [370, 131] width 199 height 16
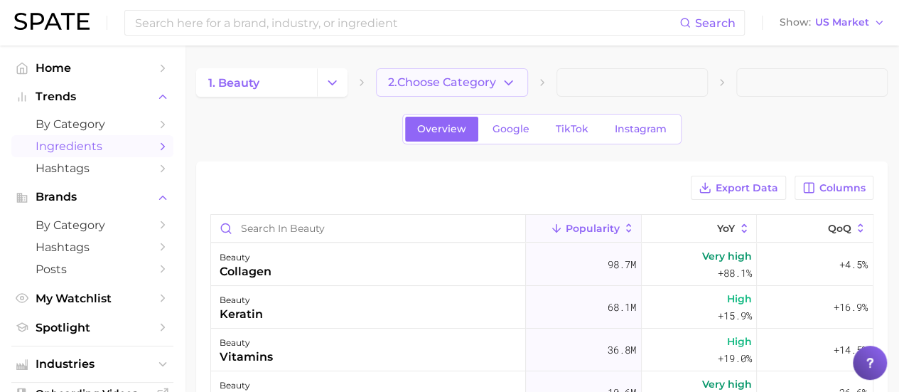
click at [498, 69] on button "2. Choose Category" at bounding box center [451, 82] width 151 height 28
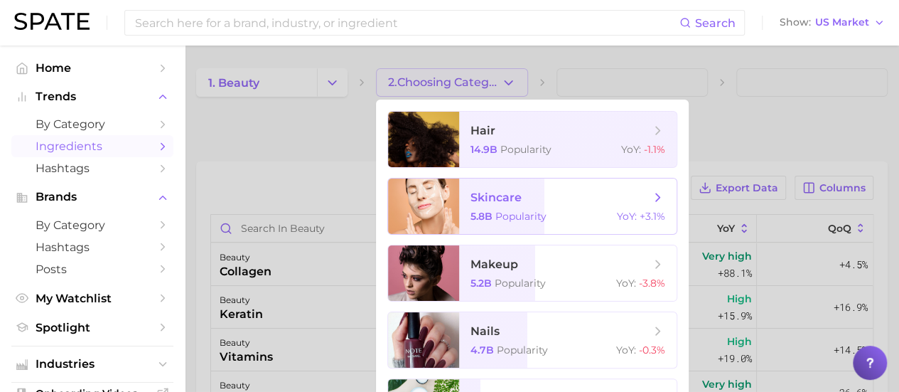
click at [551, 215] on div "5.8b Popularity YoY : +3.1%" at bounding box center [568, 216] width 195 height 13
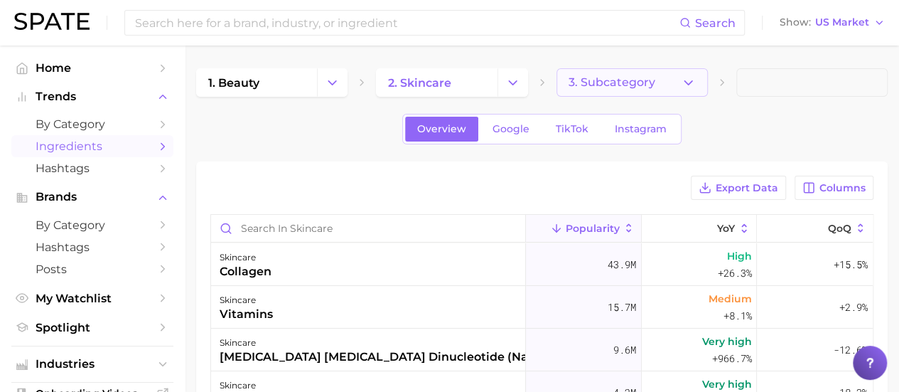
click at [689, 82] on icon "button" at bounding box center [688, 82] width 15 height 15
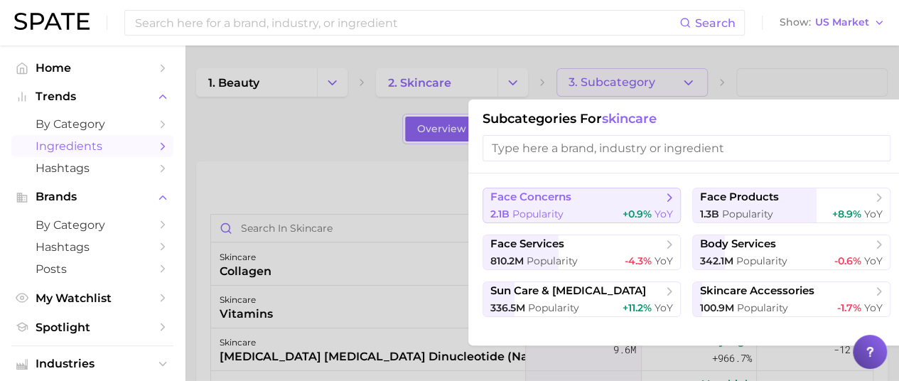
click at [648, 213] on span "+0.9%" at bounding box center [637, 214] width 29 height 13
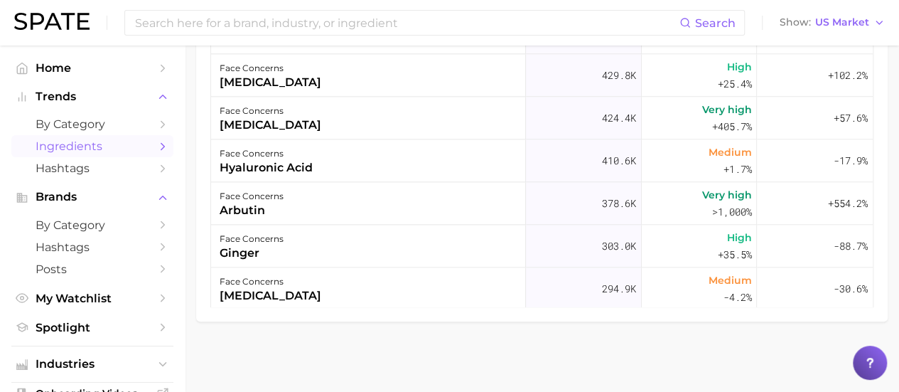
scroll to position [626, 0]
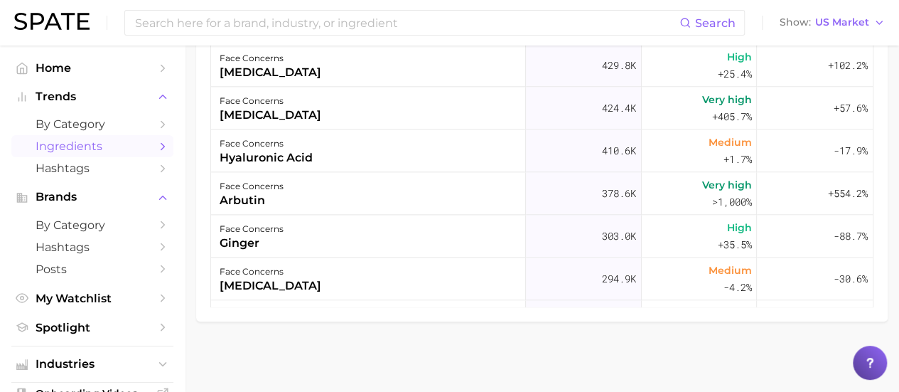
click at [876, 303] on div "Export Data Columns Popularity YoY QoQ face concerns collagen 12.8m Very high +…" at bounding box center [542, 92] width 692 height 458
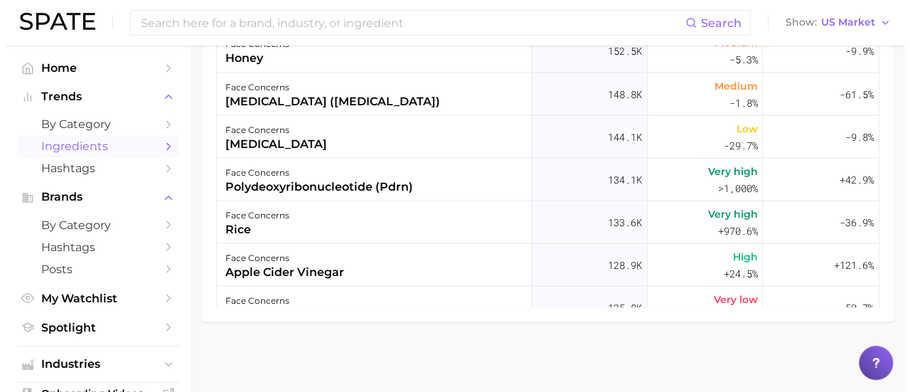
scroll to position [1223, 0]
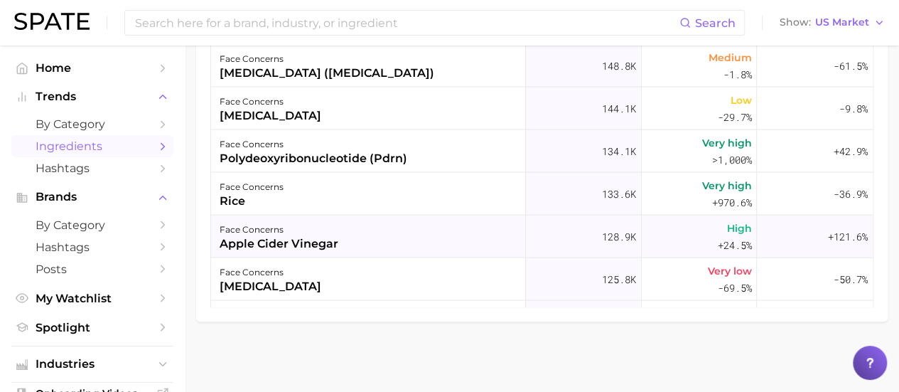
click at [323, 244] on div "apple cider vinegar" at bounding box center [279, 243] width 119 height 17
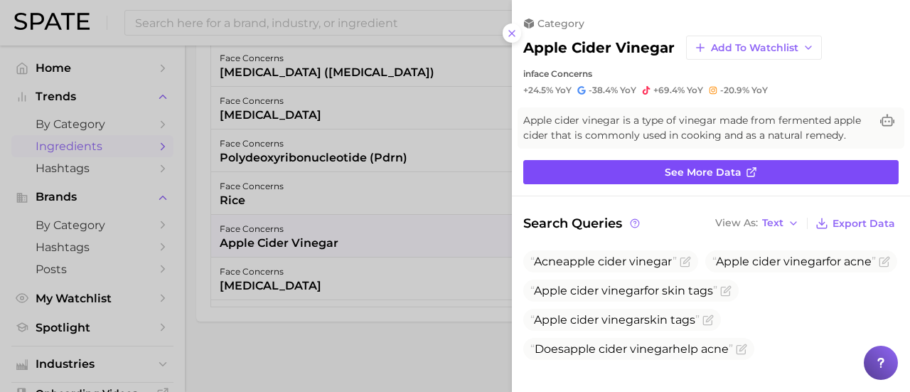
click at [657, 184] on link "See more data" at bounding box center [710, 172] width 375 height 24
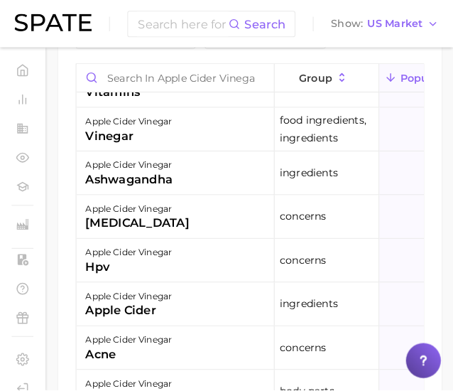
scroll to position [1018, 0]
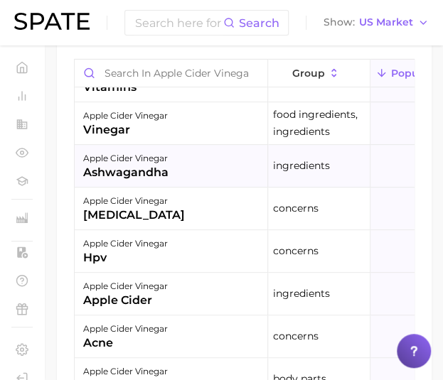
click at [166, 181] on div "ashwagandha" at bounding box center [125, 172] width 85 height 17
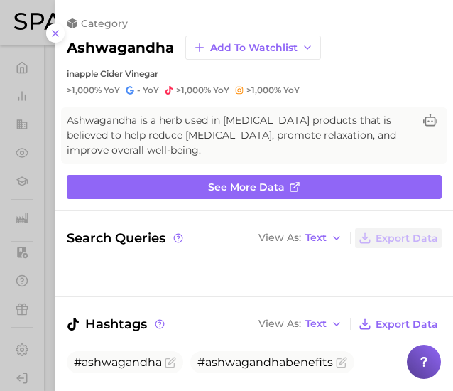
scroll to position [0, 0]
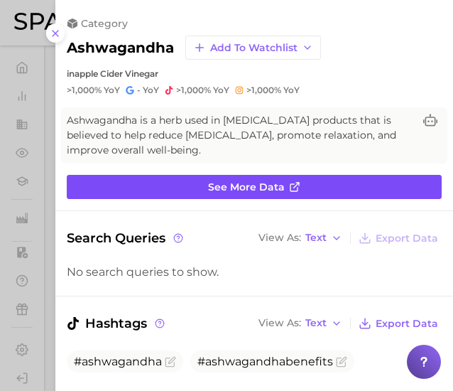
click at [279, 180] on link "See more data" at bounding box center [254, 187] width 375 height 24
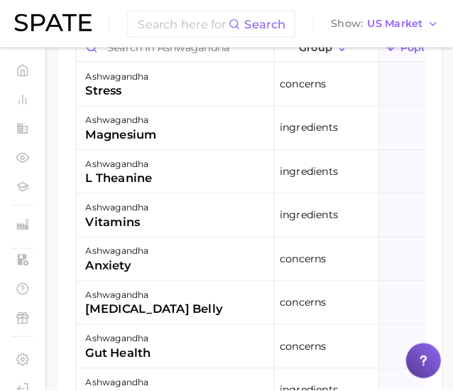
scroll to position [1025, 0]
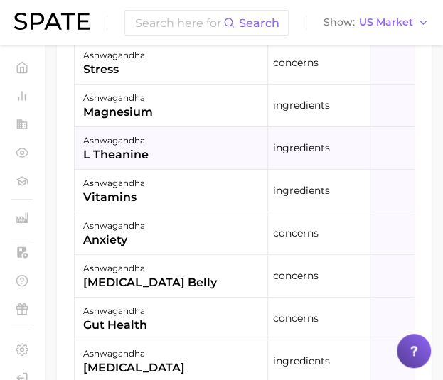
click at [129, 163] on div "l theanine" at bounding box center [115, 154] width 65 height 17
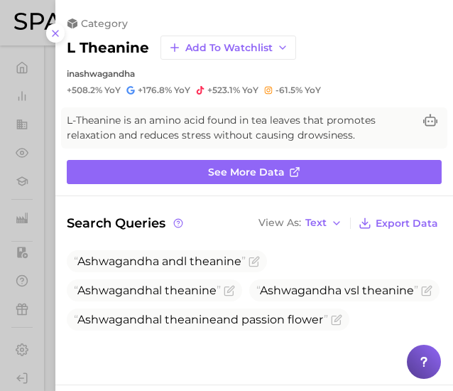
scroll to position [0, 0]
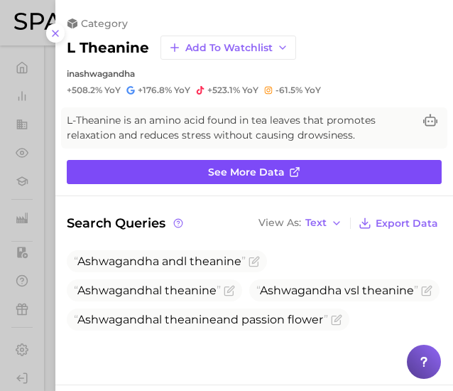
click at [283, 164] on link "See more data" at bounding box center [254, 172] width 375 height 24
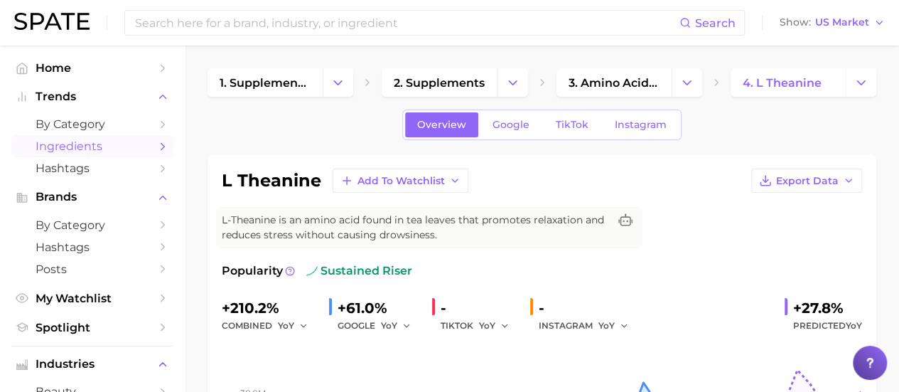
click at [104, 141] on span "Ingredients" at bounding box center [93, 146] width 114 height 14
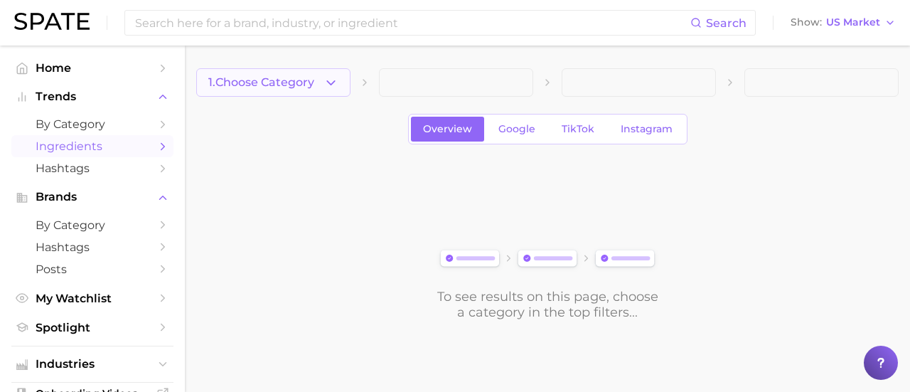
click at [322, 82] on button "1. Choose Category" at bounding box center [273, 82] width 154 height 28
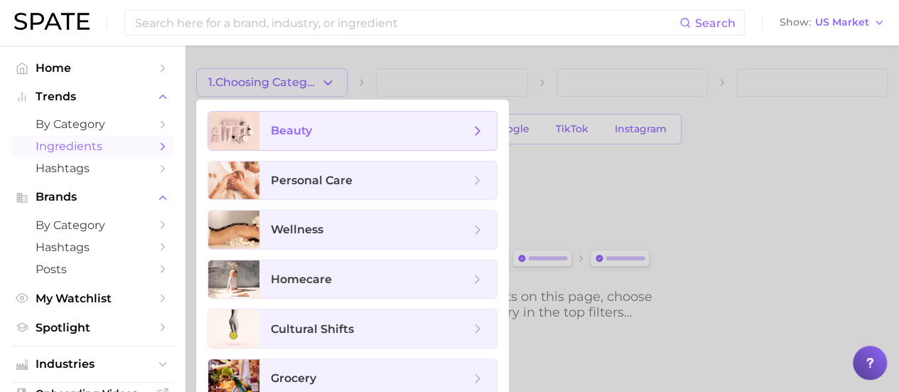
click at [330, 134] on span "beauty" at bounding box center [370, 131] width 199 height 16
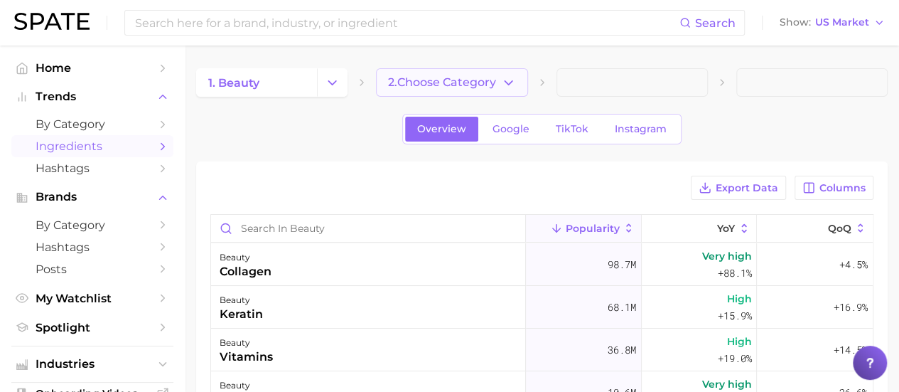
click at [515, 85] on icon "button" at bounding box center [508, 82] width 15 height 15
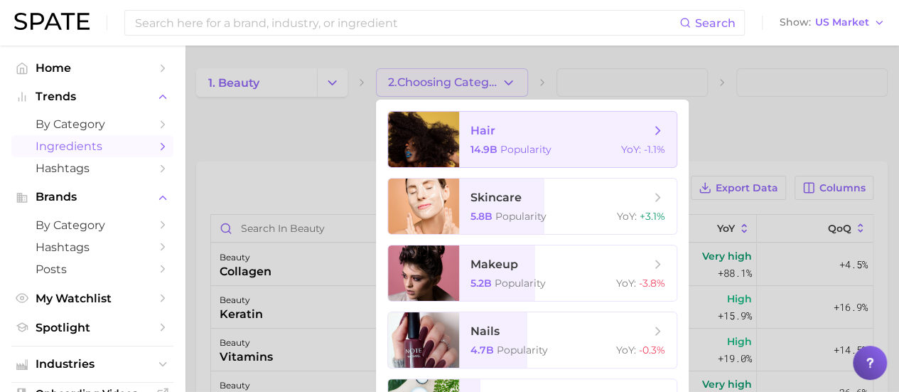
click at [495, 145] on span "14.9b" at bounding box center [484, 149] width 27 height 13
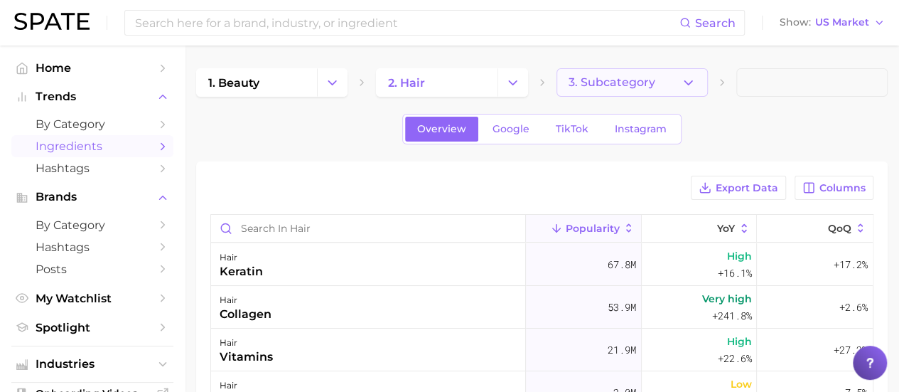
click at [689, 88] on icon "button" at bounding box center [688, 82] width 15 height 15
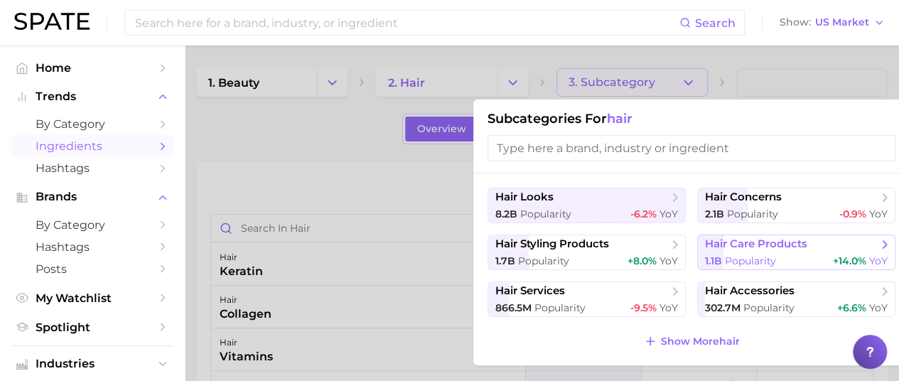
click at [782, 257] on div "1.1b Popularity +14.0% YoY" at bounding box center [796, 261] width 183 height 14
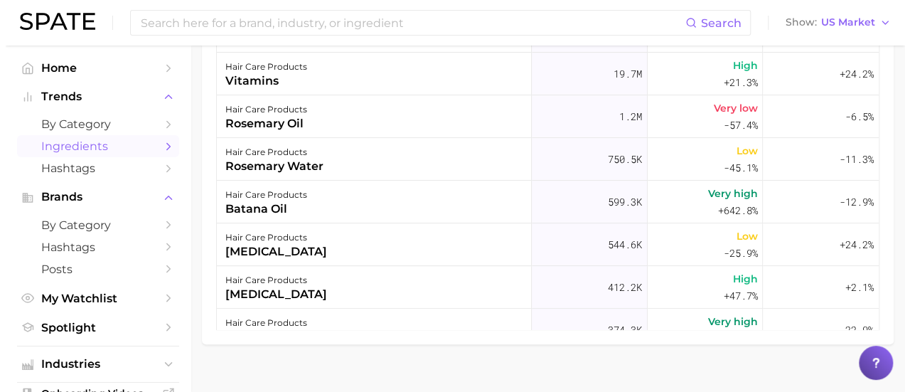
scroll to position [288, 0]
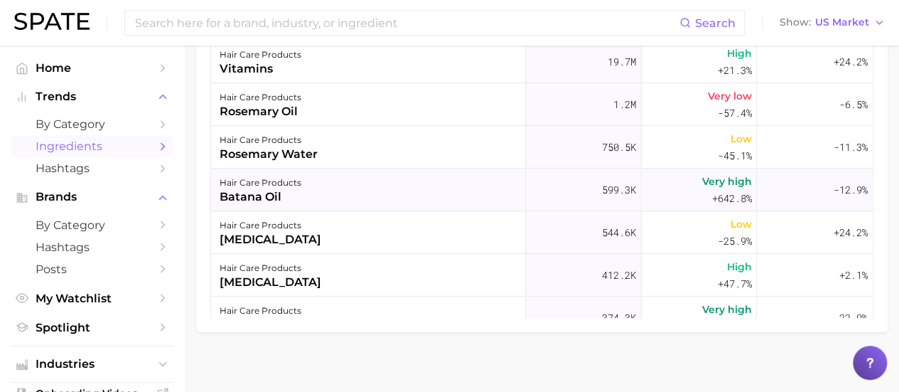
click at [311, 196] on div "hair care products batana oil" at bounding box center [368, 189] width 315 height 43
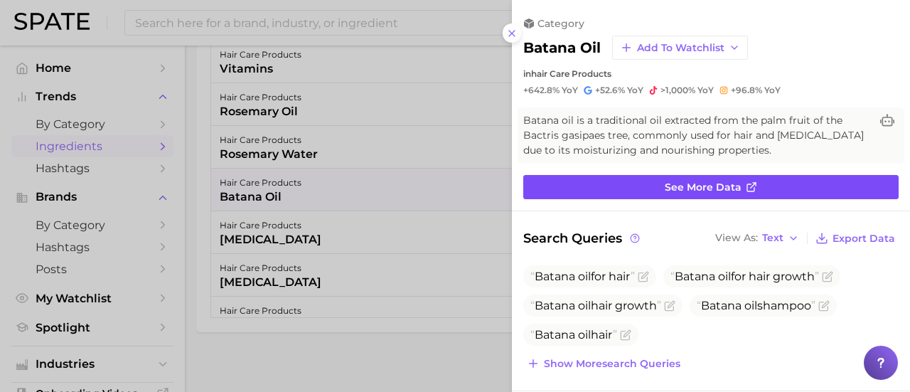
click at [699, 186] on span "See more data" at bounding box center [703, 187] width 77 height 12
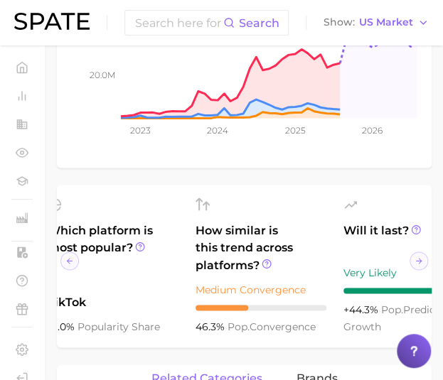
scroll to position [0, 225]
